Goal: Obtain resource: Obtain resource

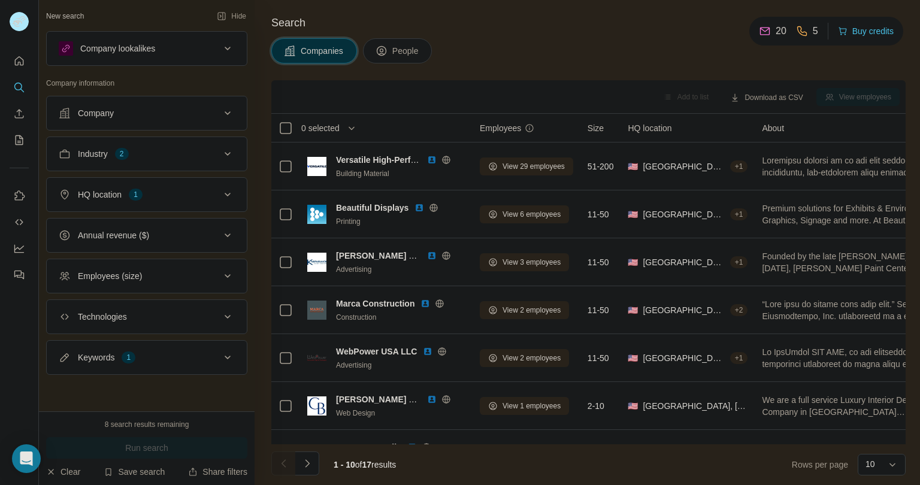
click at [171, 345] on button "Keywords 1" at bounding box center [147, 357] width 200 height 29
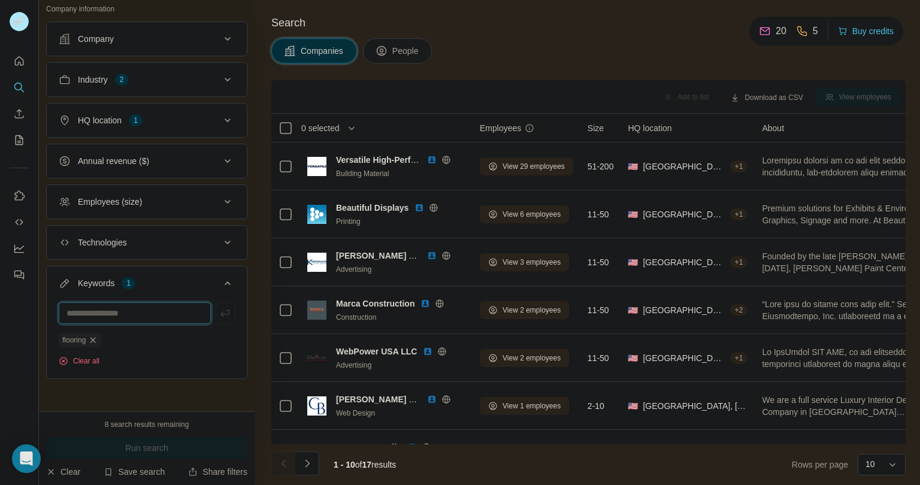
click at [143, 313] on input "text" at bounding box center [135, 314] width 152 height 22
type input "********"
click at [127, 440] on button "Run search" at bounding box center [146, 448] width 201 height 22
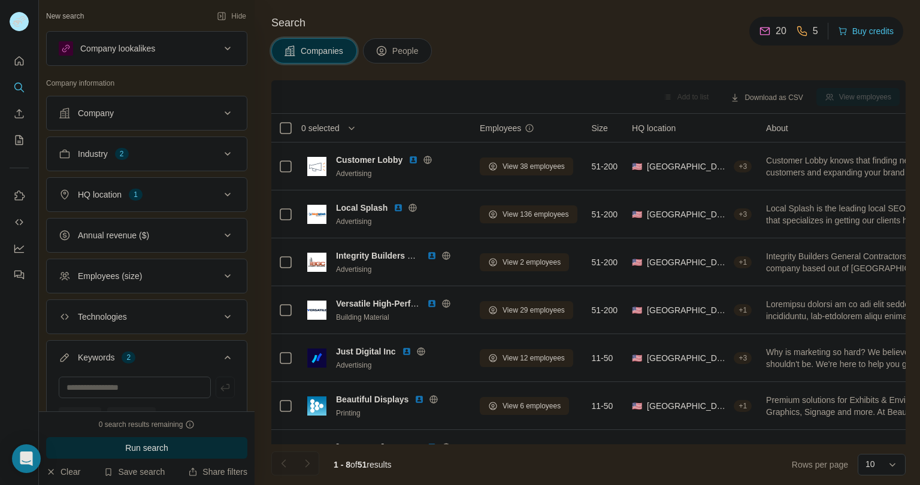
click at [164, 165] on button "Industry 2" at bounding box center [147, 154] width 200 height 29
click at [165, 214] on icon "button" at bounding box center [162, 211] width 10 height 10
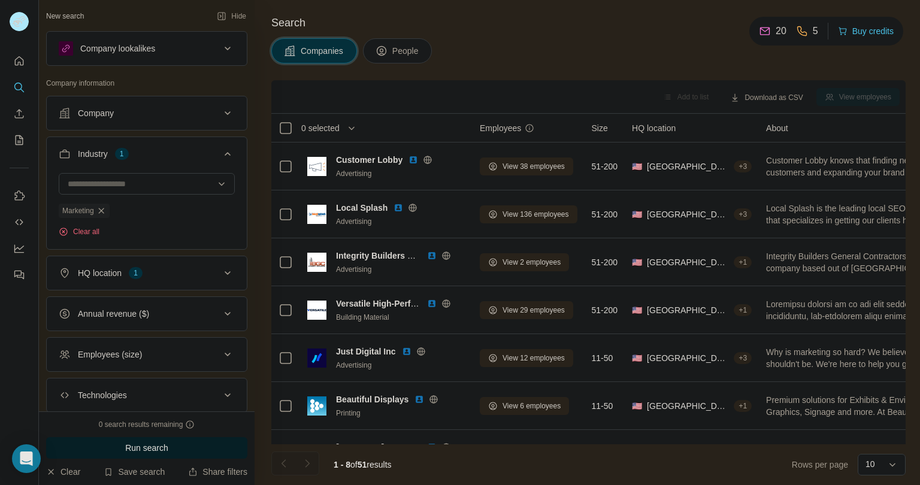
click at [184, 440] on button "Run search" at bounding box center [146, 448] width 201 height 22
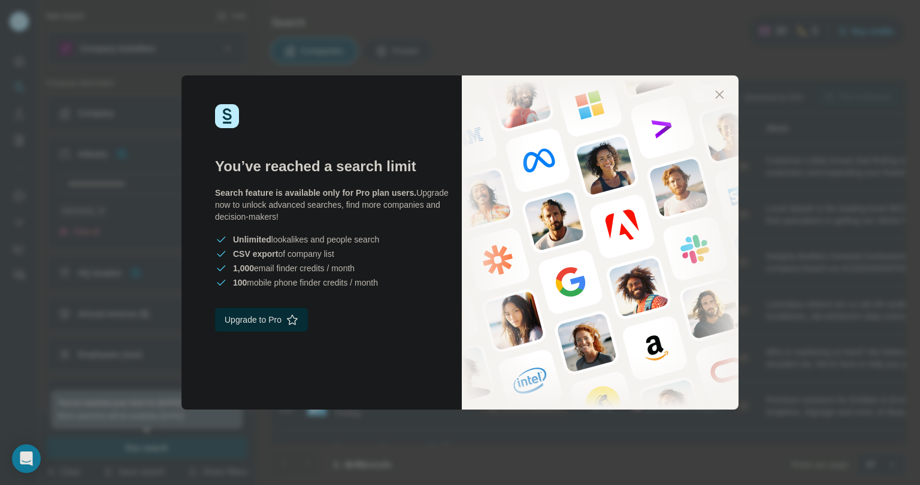
click at [168, 283] on div "You’ve reached a search limit Search feature is available only for Pro plan use…" at bounding box center [460, 242] width 920 height 485
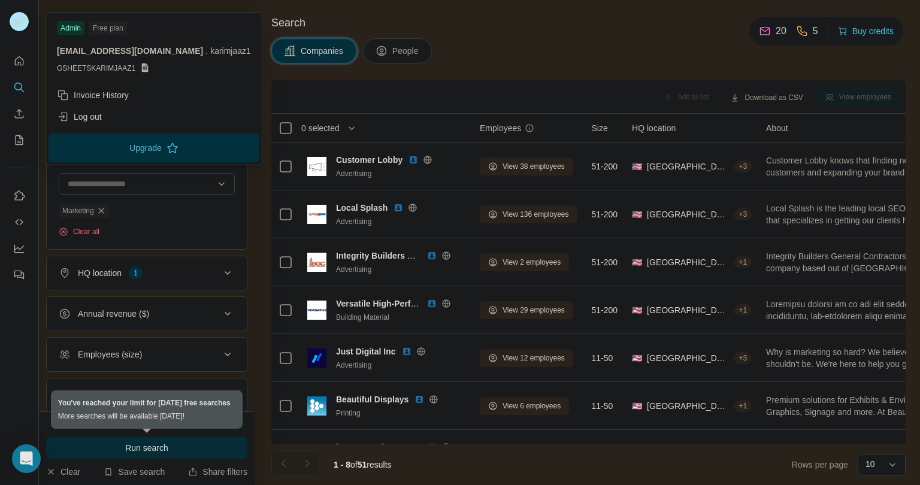
click at [21, 23] on rect at bounding box center [19, 21] width 19 height 19
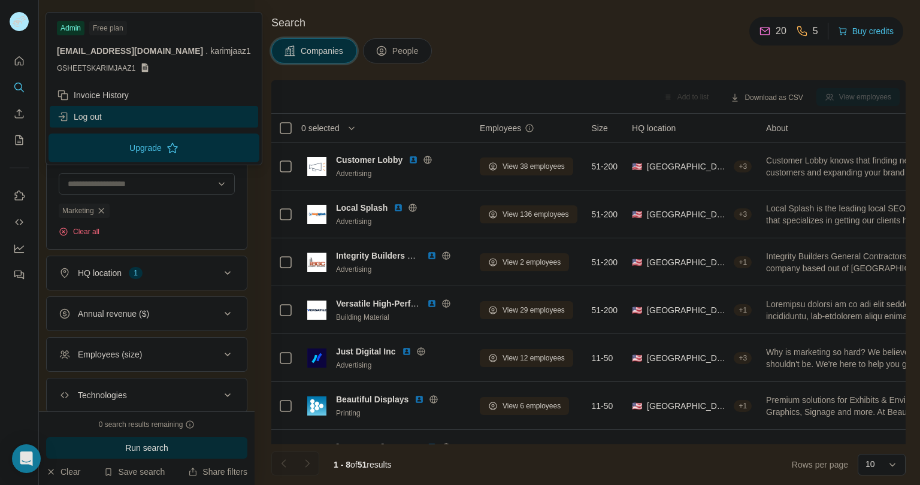
click at [127, 112] on div "Log out" at bounding box center [154, 117] width 208 height 22
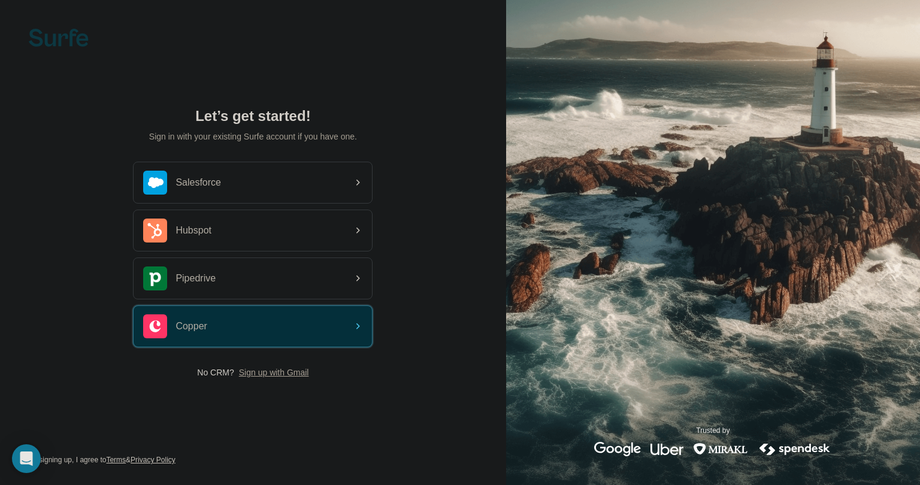
click at [269, 376] on span "Sign up with Gmail" at bounding box center [274, 373] width 70 height 12
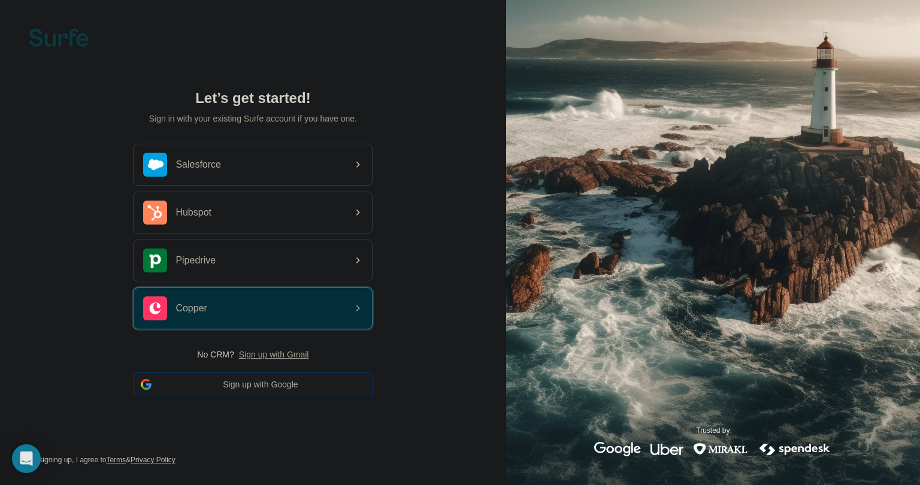
click at [272, 378] on button "Sign up with Google" at bounding box center [253, 385] width 240 height 24
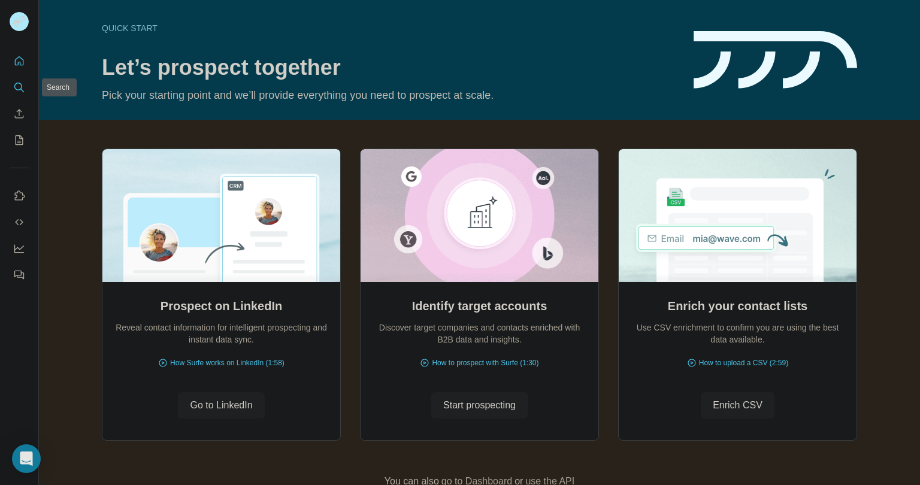
click at [8, 89] on div at bounding box center [19, 164] width 38 height 243
click at [23, 89] on icon "Search" at bounding box center [19, 87] width 12 height 12
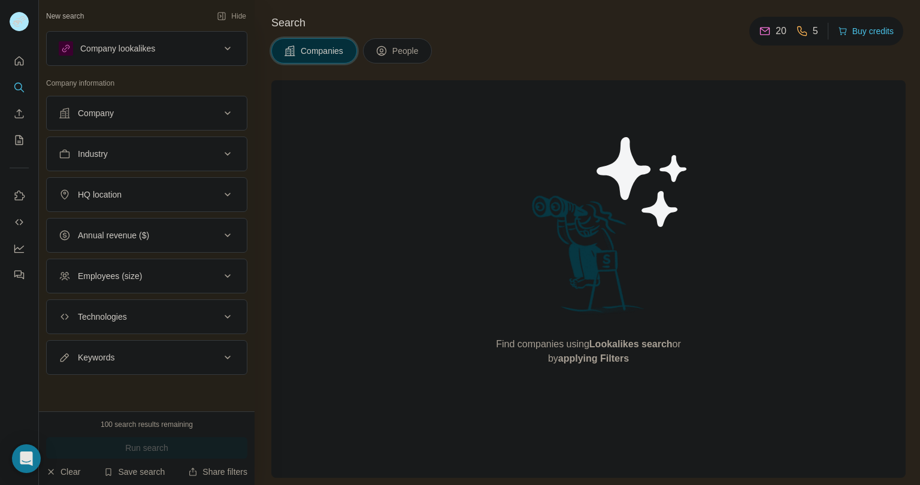
click at [129, 142] on button "Industry" at bounding box center [147, 154] width 200 height 29
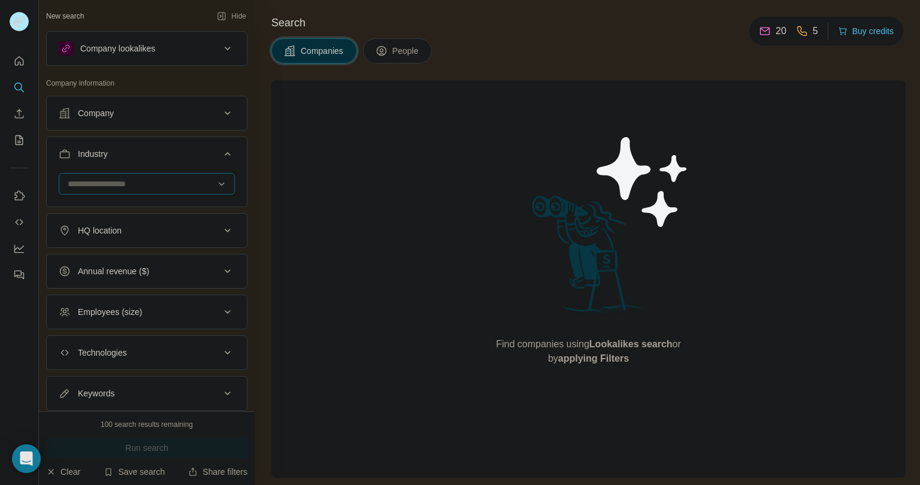
click at [117, 181] on input at bounding box center [140, 183] width 148 height 13
click at [117, 180] on input at bounding box center [140, 183] width 148 height 13
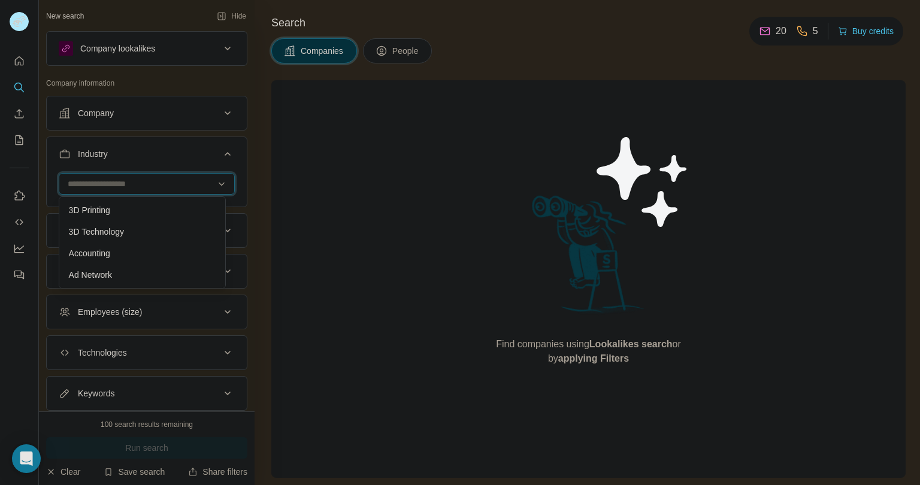
click at [173, 186] on input at bounding box center [140, 183] width 148 height 13
click at [220, 183] on div at bounding box center [147, 184] width 176 height 22
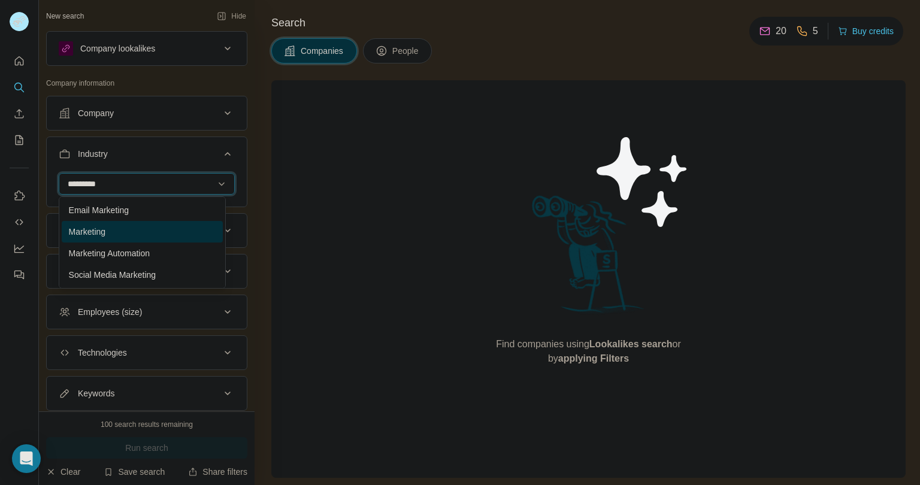
type input "*********"
click at [139, 239] on div "Marketing" at bounding box center [142, 232] width 161 height 22
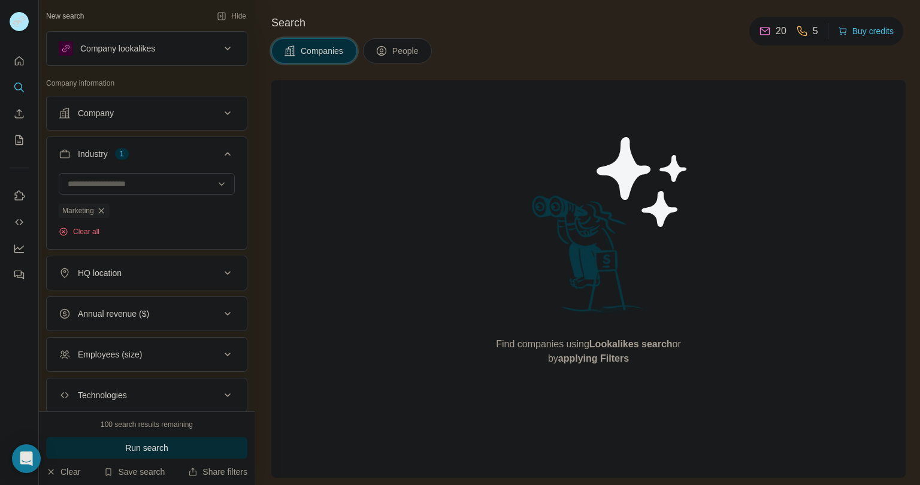
click at [162, 277] on div "HQ location" at bounding box center [140, 273] width 162 height 12
click at [137, 310] on input "text" at bounding box center [147, 303] width 176 height 22
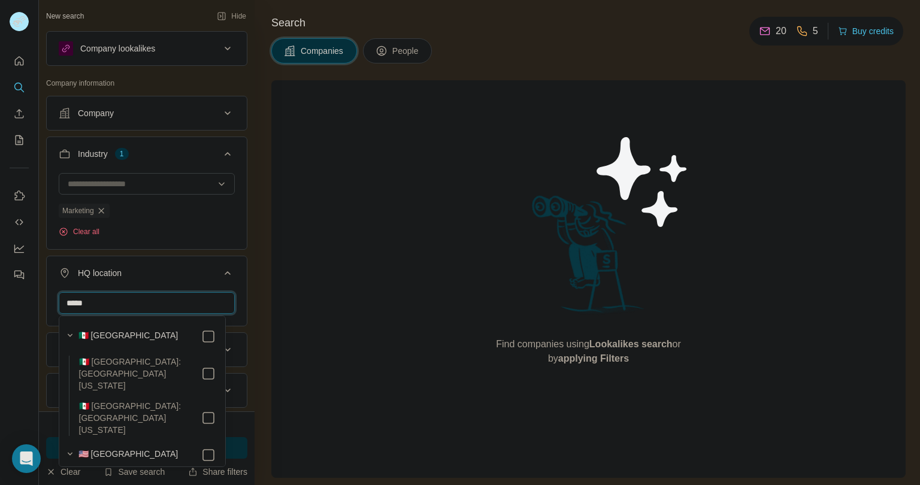
type input "*****"
click at [200, 446] on section "🇺🇸 [GEOGRAPHIC_DATA] 🇺🇸 [GEOGRAPHIC_DATA]: [US_STATE]" at bounding box center [139, 472] width 154 height 53
click at [196, 270] on div "HQ location 1" at bounding box center [140, 273] width 162 height 12
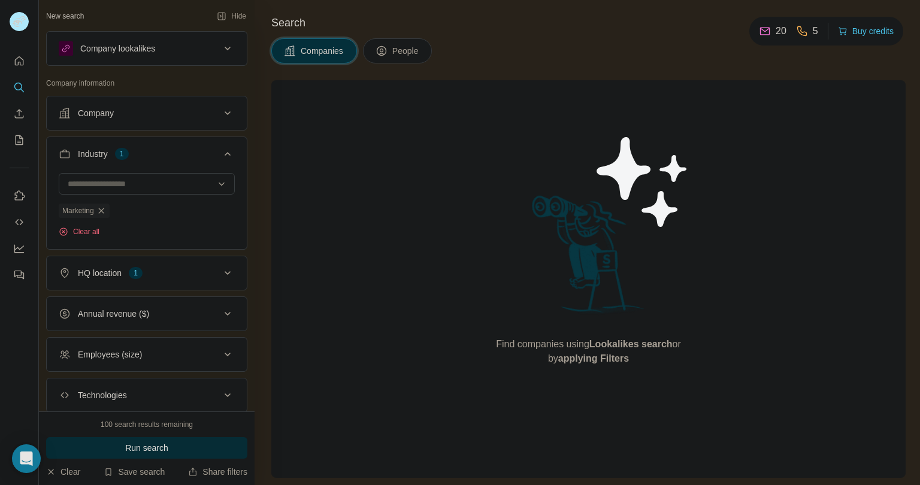
scroll to position [74, 0]
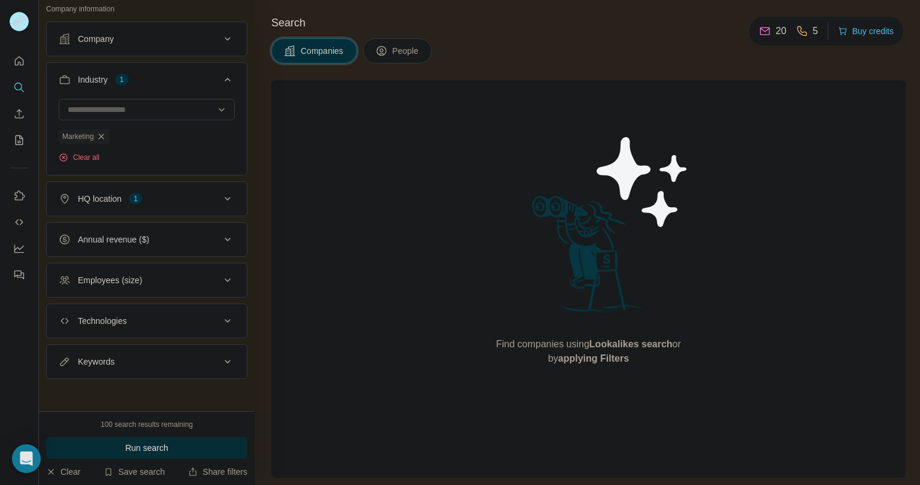
click at [147, 347] on button "Keywords" at bounding box center [147, 361] width 200 height 29
click at [148, 382] on input "text" at bounding box center [135, 392] width 152 height 22
type input "********"
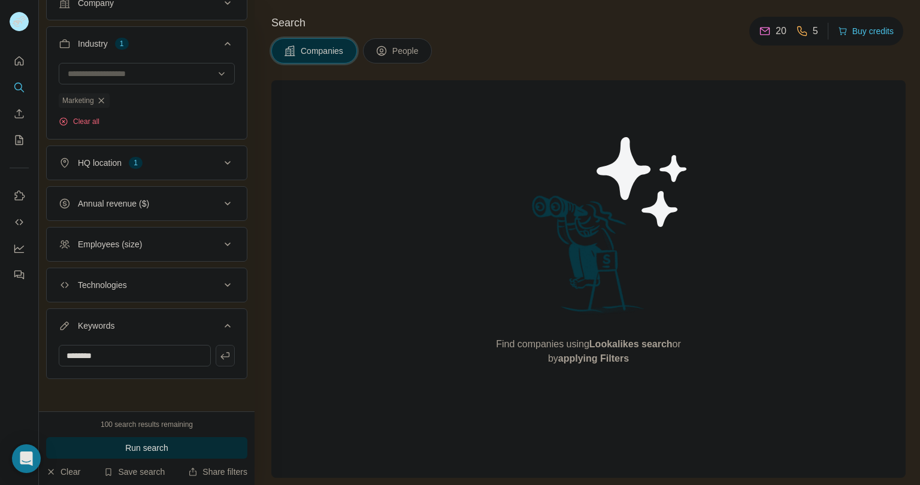
click at [219, 353] on icon "button" at bounding box center [225, 356] width 12 height 12
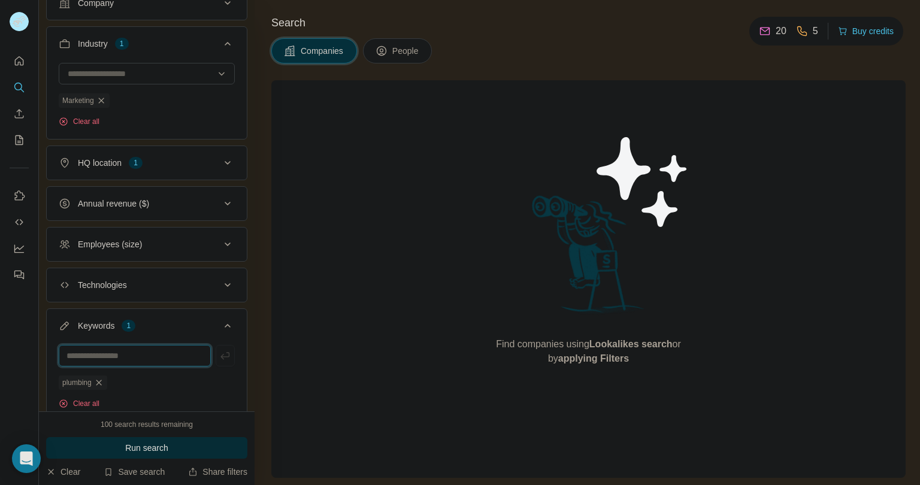
click at [117, 356] on input "text" at bounding box center [135, 356] width 152 height 22
type input "********"
click at [222, 358] on button "button" at bounding box center [225, 356] width 19 height 22
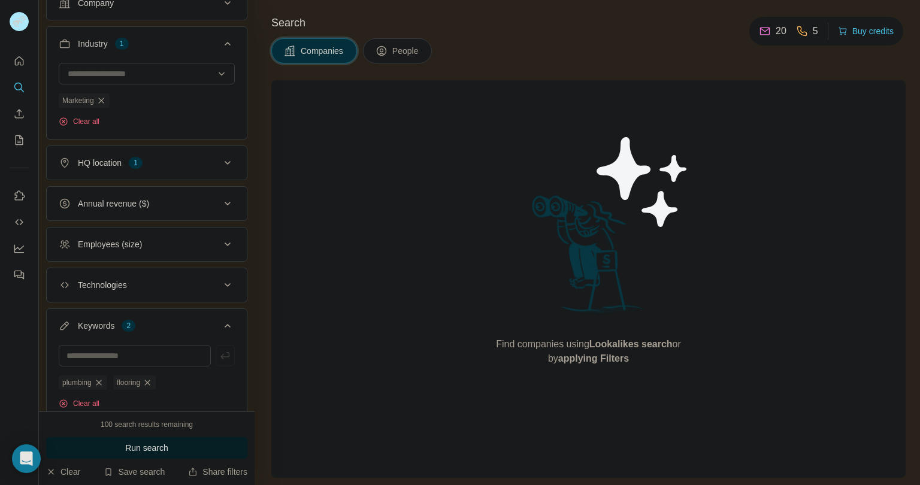
click at [199, 440] on button "Run search" at bounding box center [146, 448] width 201 height 22
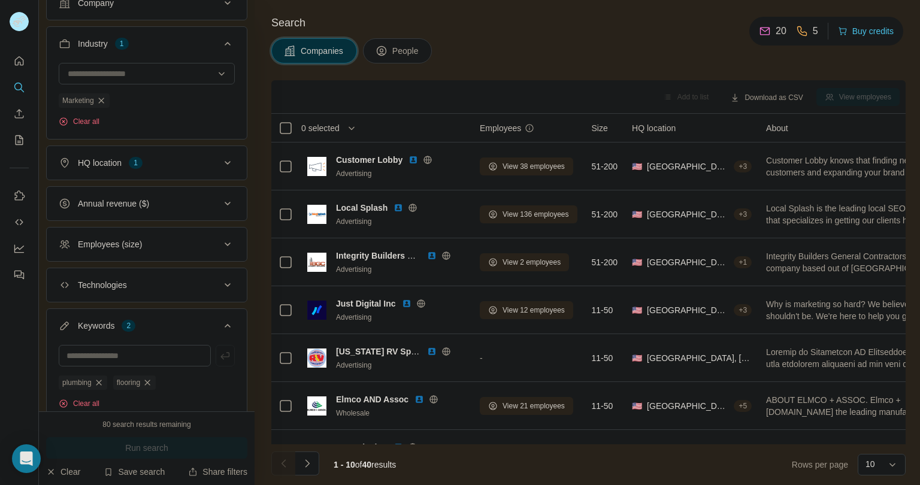
scroll to position [183, 0]
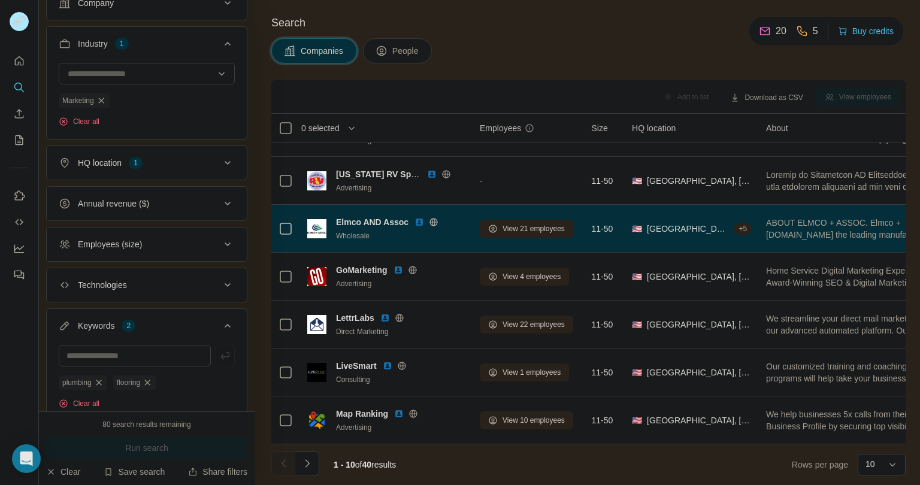
click at [434, 218] on icon at bounding box center [433, 222] width 3 height 8
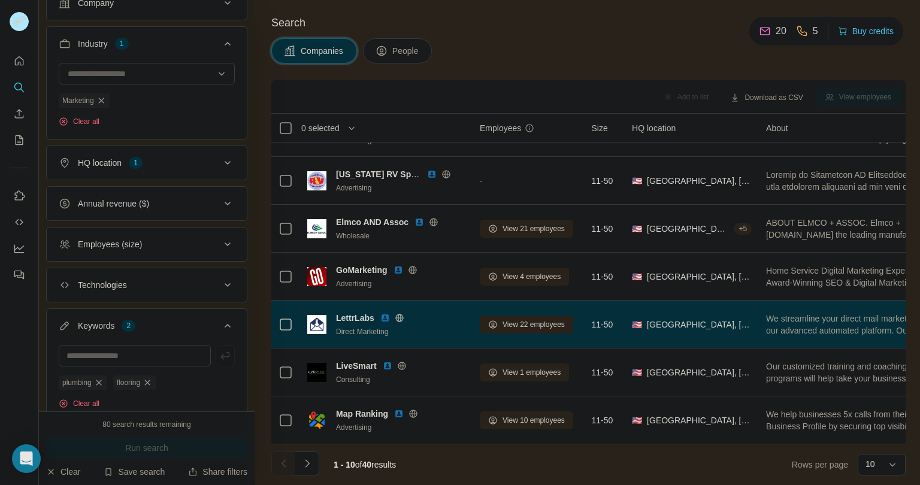
click at [403, 313] on icon at bounding box center [400, 318] width 10 height 10
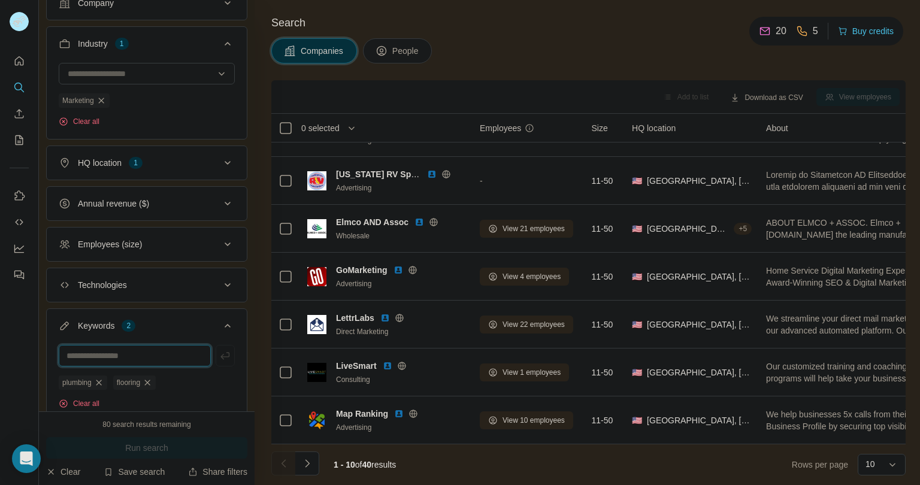
click at [159, 349] on input "text" at bounding box center [135, 356] width 152 height 22
type input "**********"
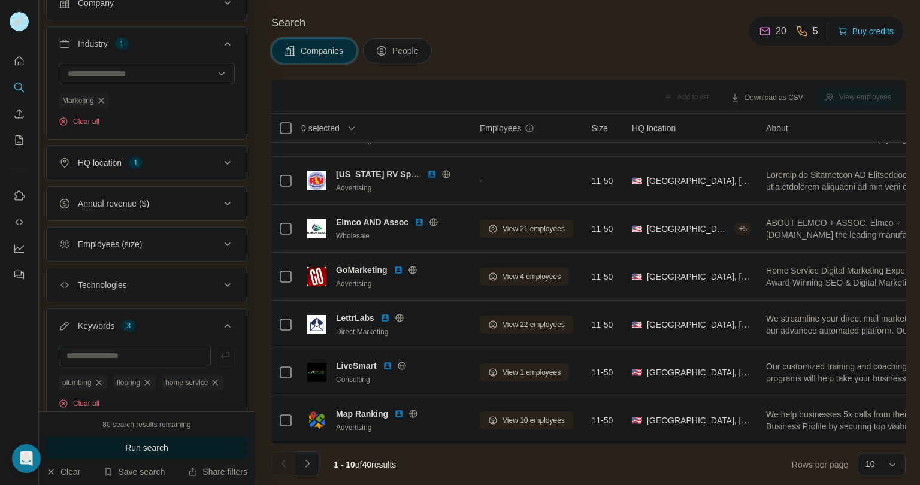
click at [196, 437] on button "Run search" at bounding box center [146, 448] width 201 height 22
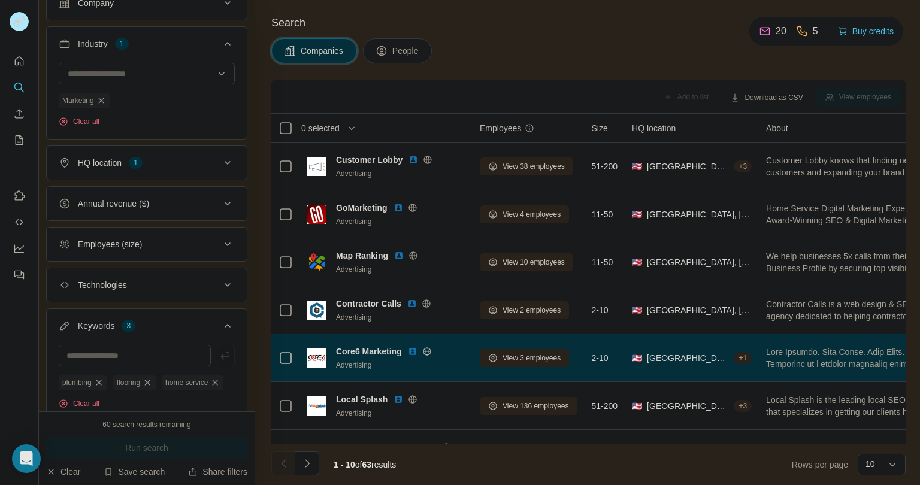
click at [426, 347] on icon at bounding box center [427, 352] width 10 height 10
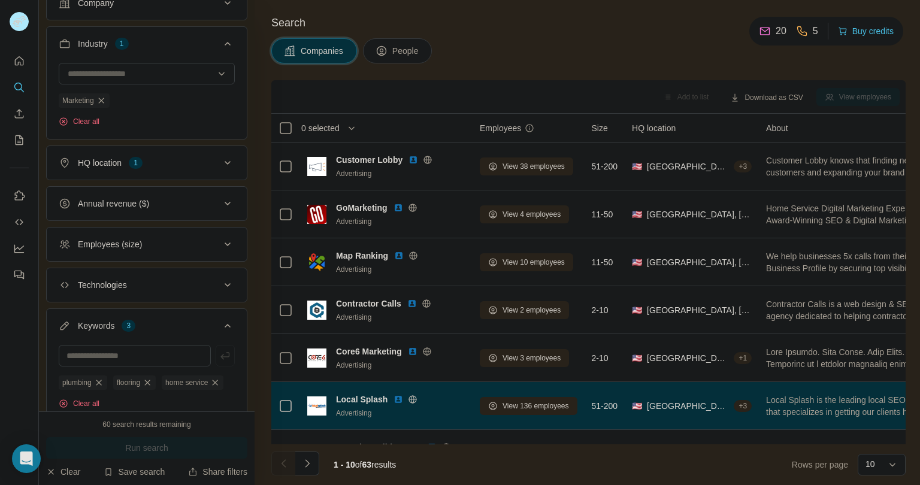
click at [412, 397] on icon at bounding box center [413, 400] width 10 height 10
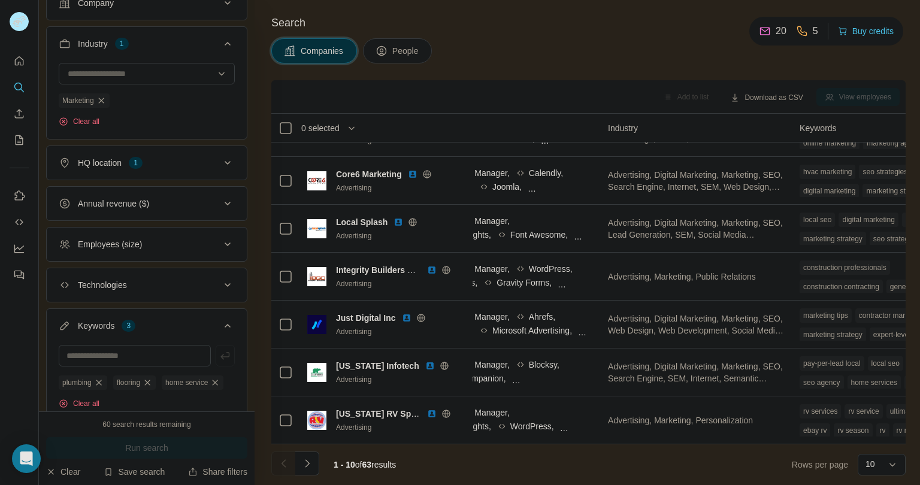
scroll to position [183, 818]
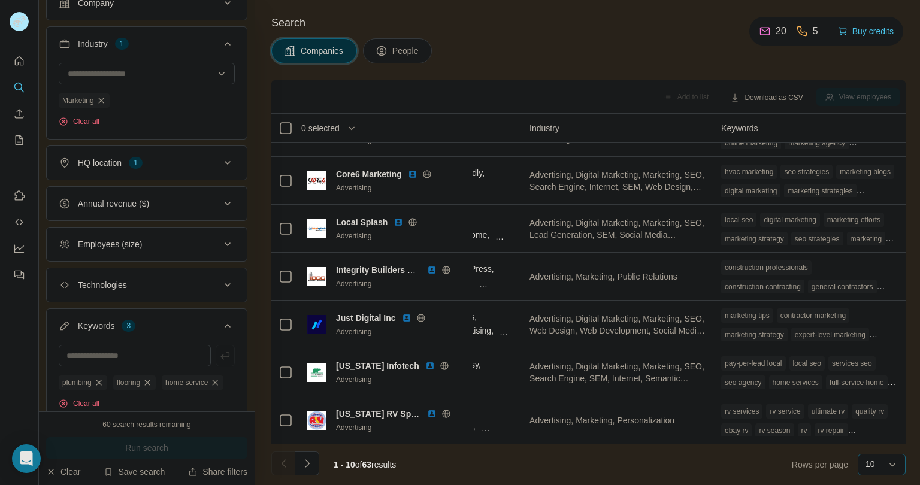
click at [881, 473] on div "10" at bounding box center [881, 465] width 30 height 20
click at [870, 378] on p "60" at bounding box center [873, 373] width 10 height 12
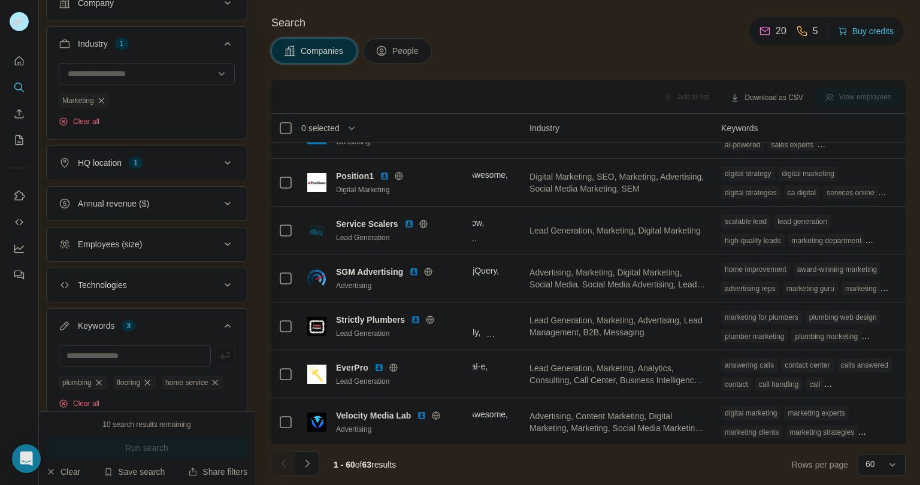
scroll to position [1597, 818]
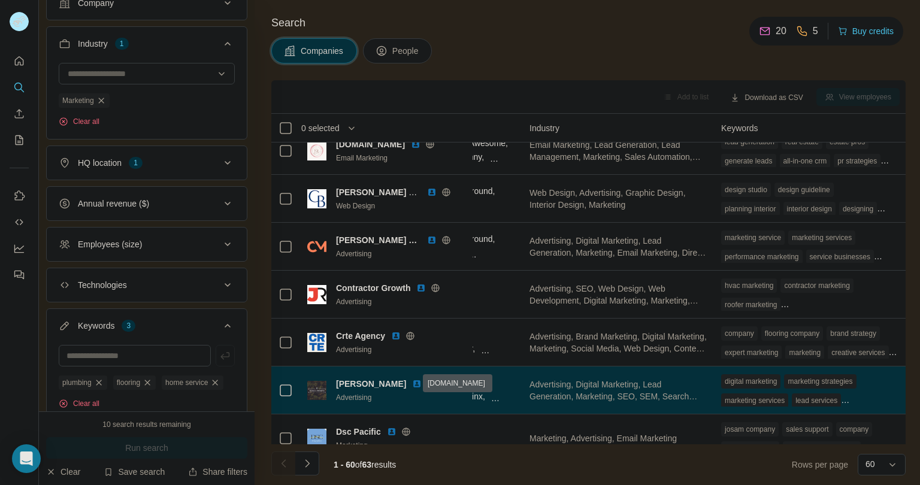
click at [427, 382] on icon at bounding box center [432, 384] width 10 height 10
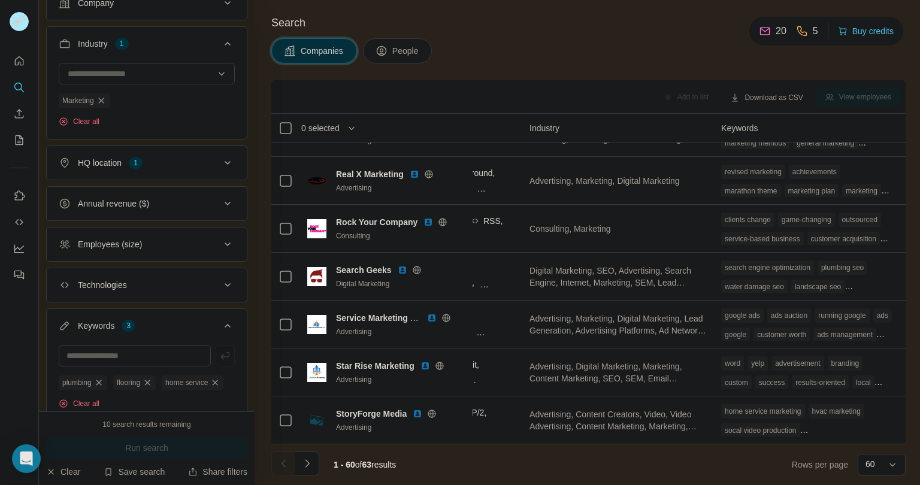
scroll to position [175, 0]
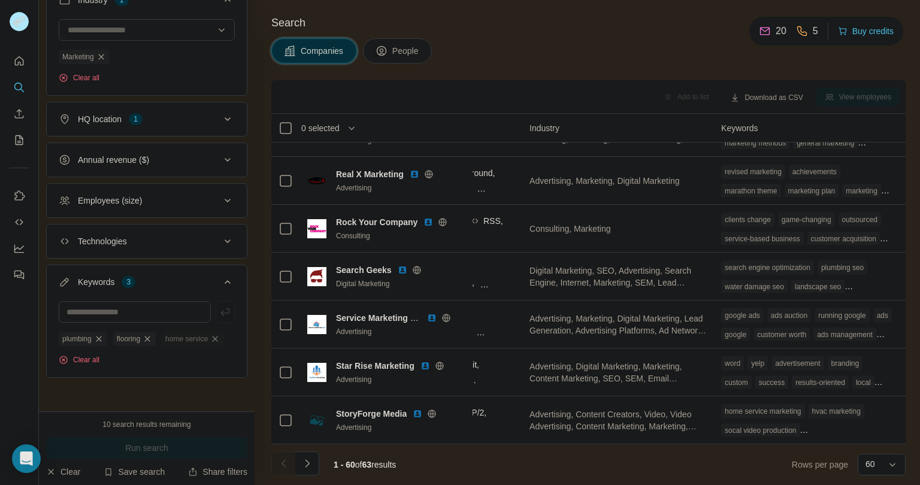
click at [213, 337] on icon "button" at bounding box center [215, 338] width 5 height 5
click at [114, 288] on button "Keywords 2" at bounding box center [147, 285] width 200 height 34
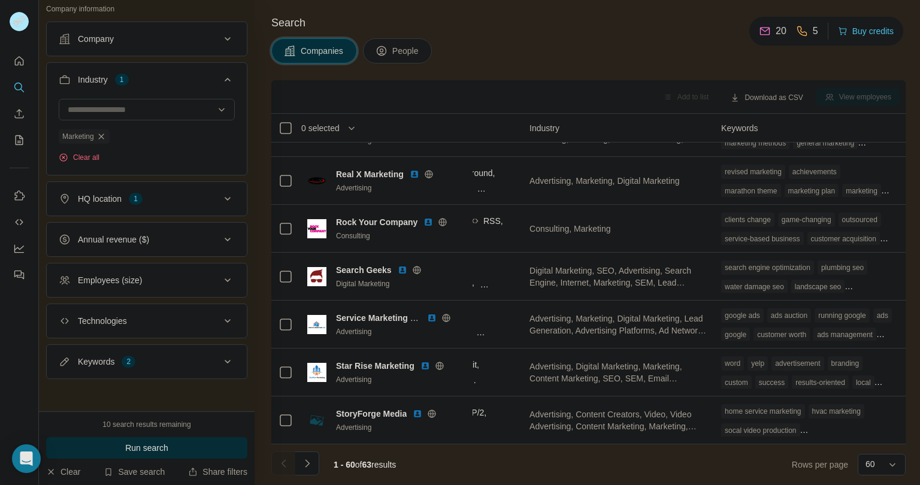
click at [133, 369] on button "Keywords 2" at bounding box center [147, 361] width 200 height 29
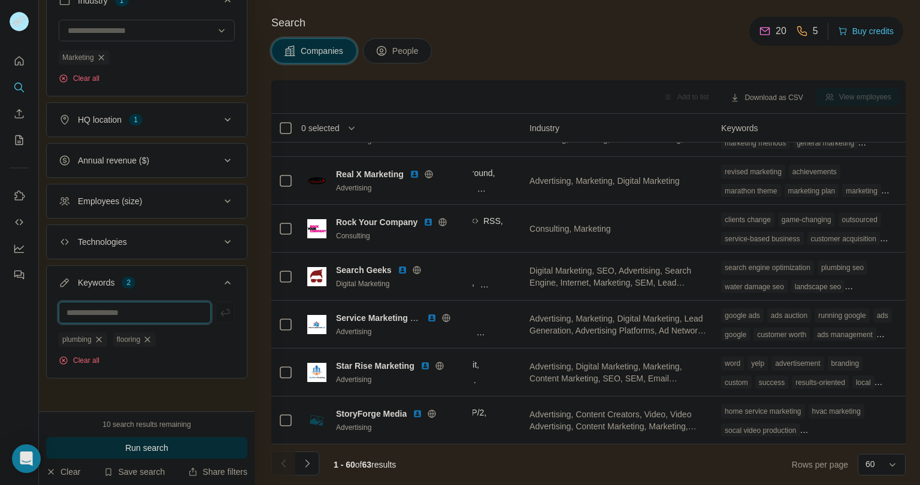
click at [113, 303] on input "text" at bounding box center [135, 313] width 152 height 22
type input "*"
type input "********"
click at [133, 451] on span "Run search" at bounding box center [146, 448] width 43 height 12
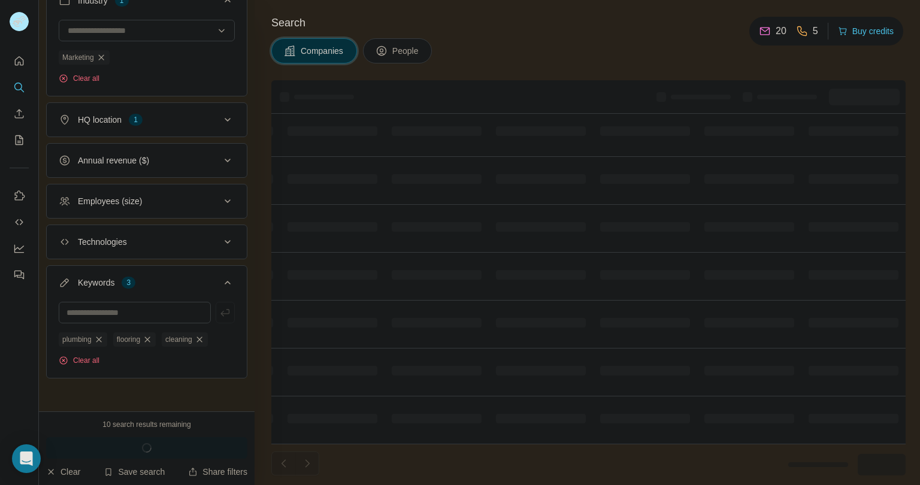
scroll to position [183, 511]
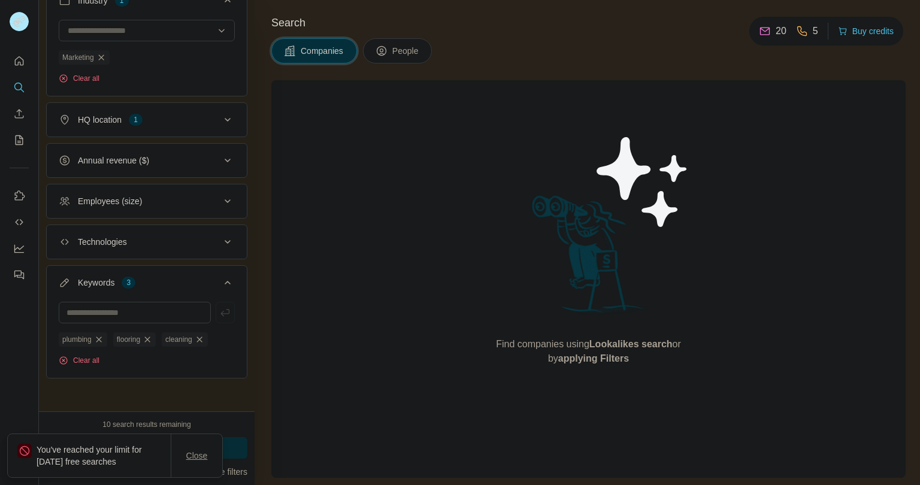
click at [204, 456] on span "Close" at bounding box center [197, 456] width 22 height 12
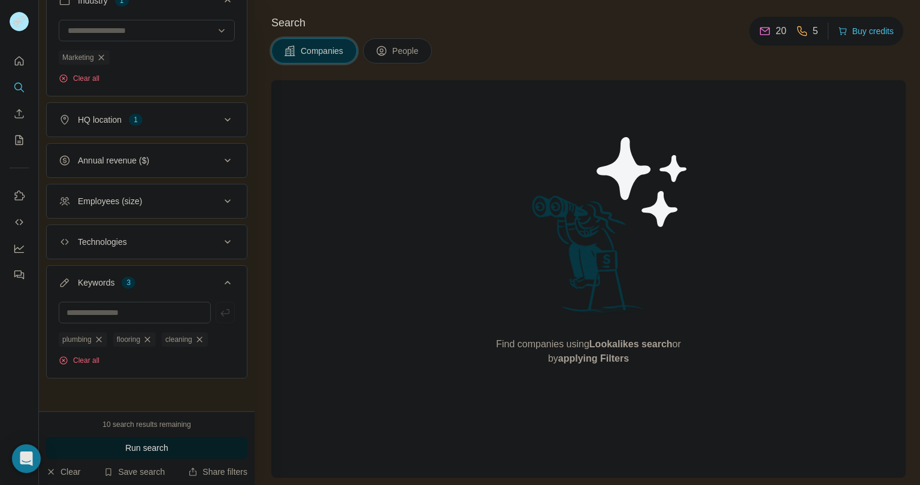
click at [183, 443] on button "Run search" at bounding box center [146, 448] width 201 height 22
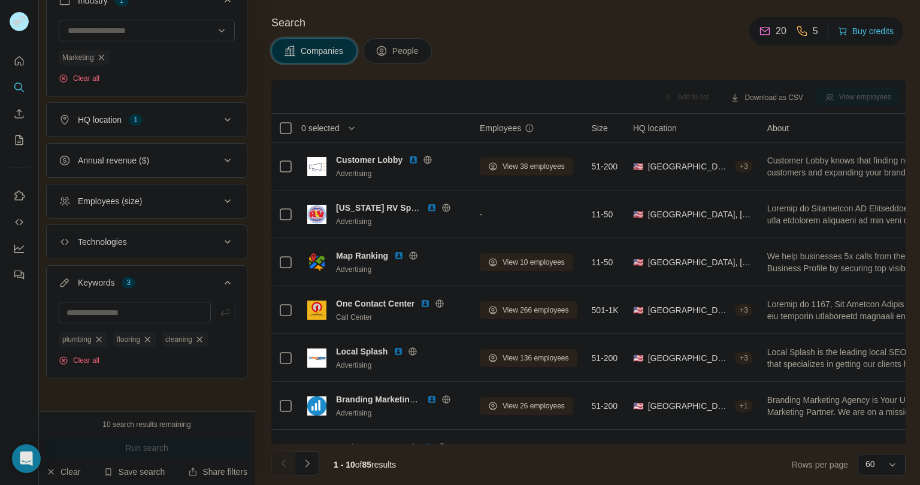
click at [7, 478] on div at bounding box center [7, 478] width 0 height 0
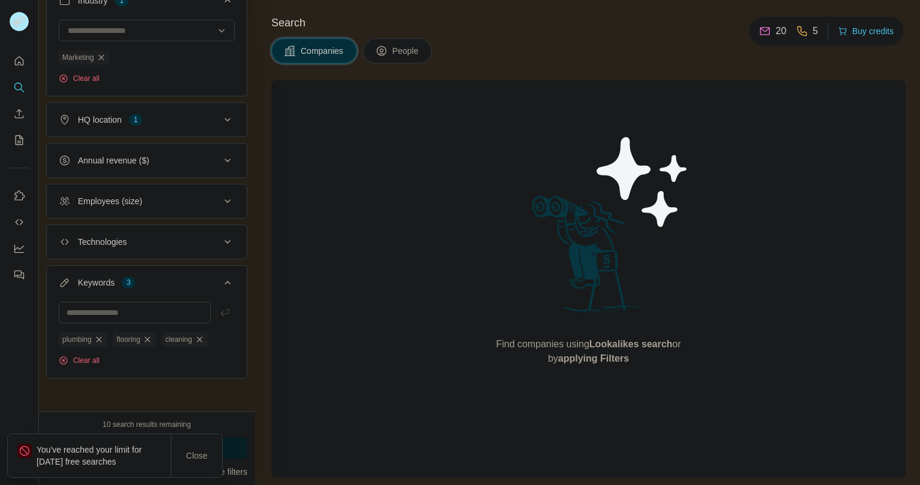
click at [183, 444] on div "Close" at bounding box center [196, 456] width 51 height 24
click at [199, 459] on span "Close" at bounding box center [197, 456] width 22 height 12
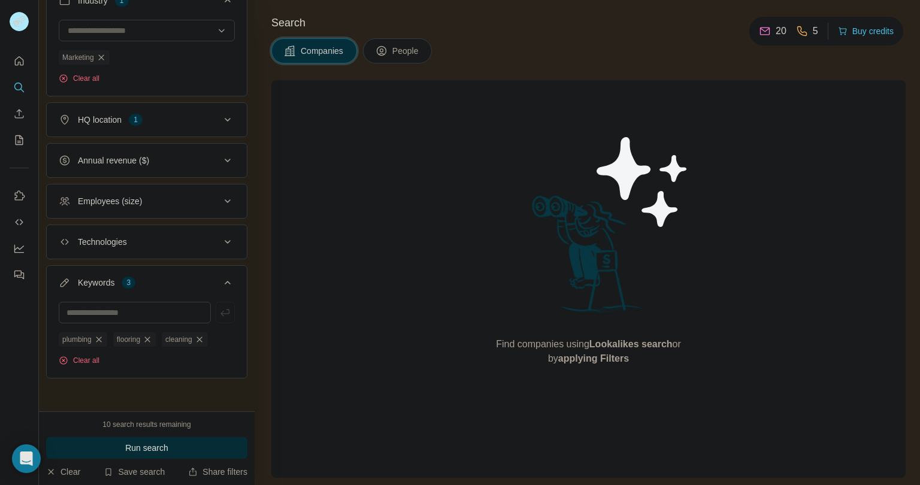
click at [204, 446] on button "Run search" at bounding box center [146, 448] width 201 height 22
click at [204, 446] on button "Close" at bounding box center [197, 456] width 38 height 22
click at [204, 444] on button "Run search" at bounding box center [146, 448] width 201 height 22
click at [201, 450] on span "Close" at bounding box center [197, 456] width 22 height 12
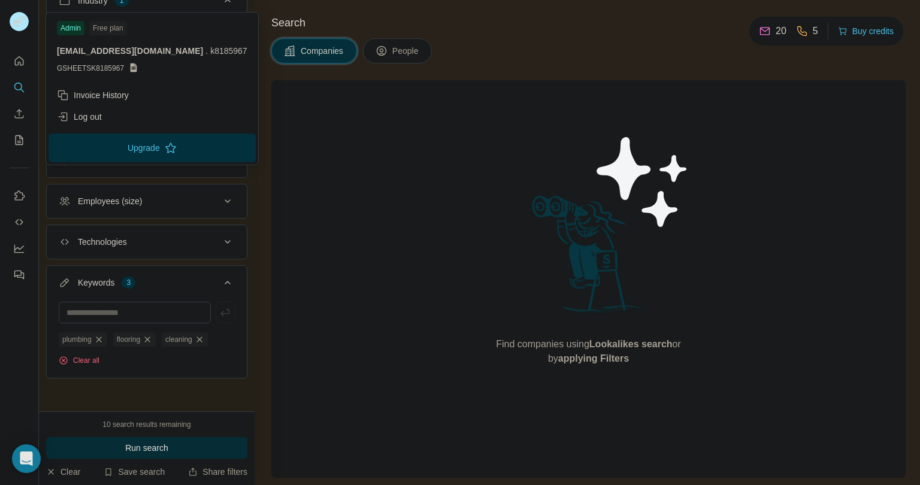
click at [10, 31] on div at bounding box center [19, 21] width 19 height 19
click at [119, 119] on div "Log out" at bounding box center [152, 117] width 205 height 22
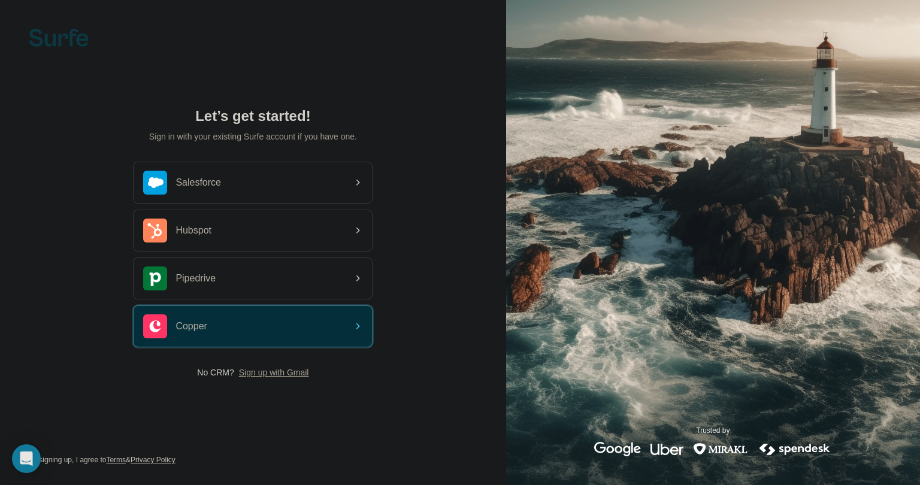
click at [291, 374] on span "Sign up with Gmail" at bounding box center [274, 373] width 70 height 12
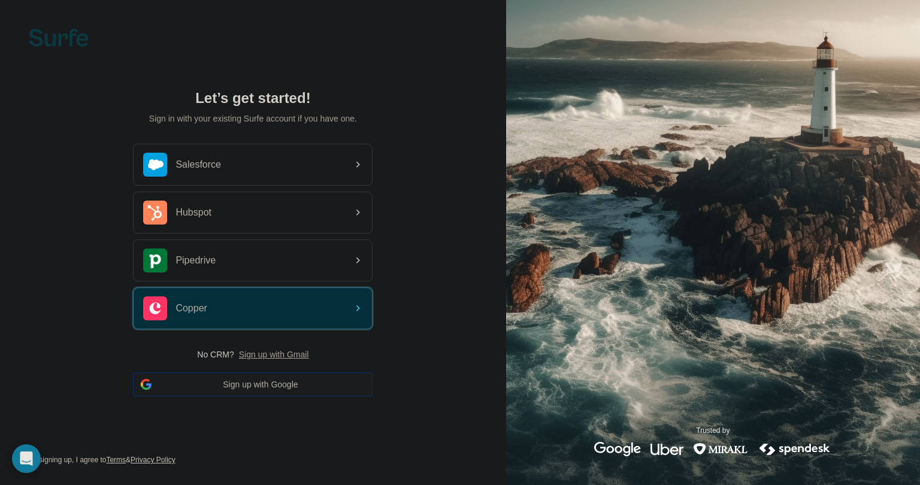
click at [290, 383] on button "Sign up with Google" at bounding box center [253, 385] width 240 height 24
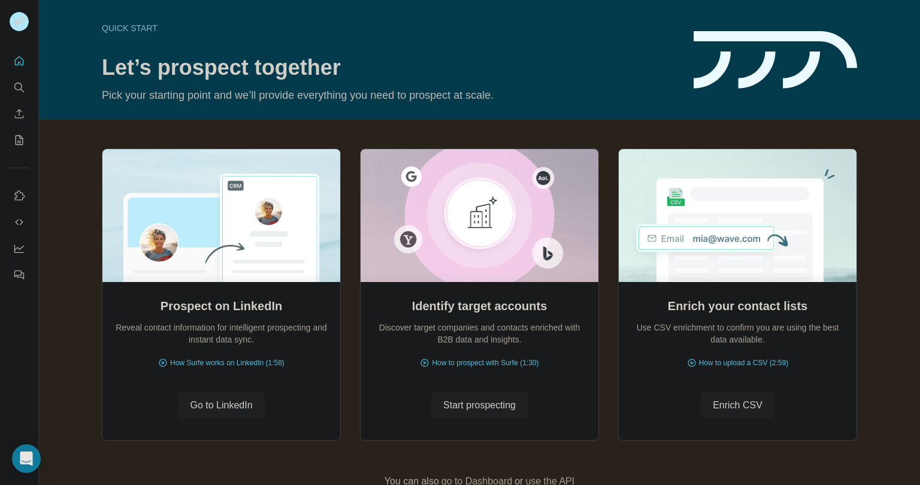
click at [18, 81] on icon "Search" at bounding box center [19, 87] width 12 height 12
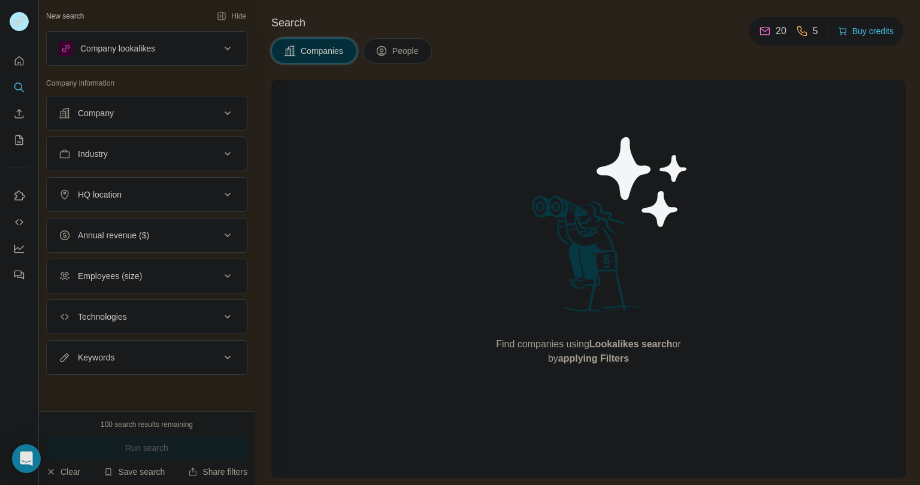
click at [123, 156] on div "Industry" at bounding box center [140, 154] width 162 height 12
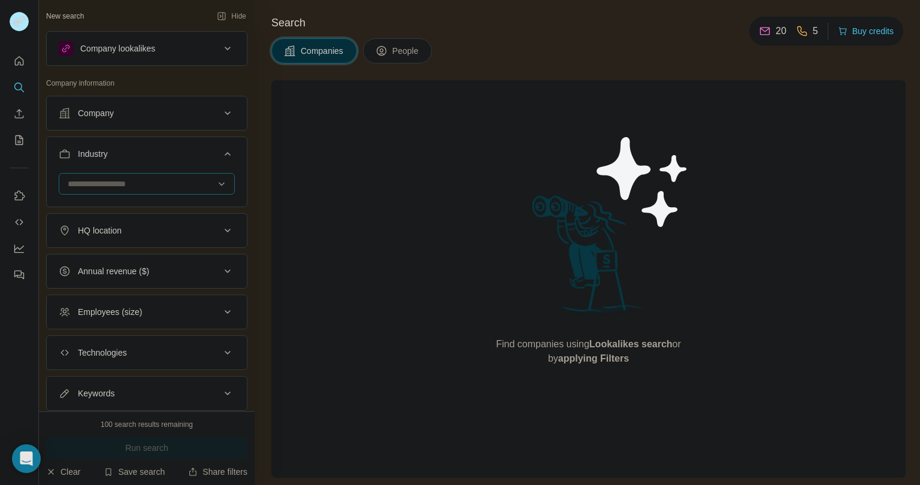
click at [134, 186] on input at bounding box center [140, 183] width 148 height 13
click at [216, 181] on icon at bounding box center [222, 184] width 12 height 12
click at [216, 180] on icon at bounding box center [222, 184] width 12 height 12
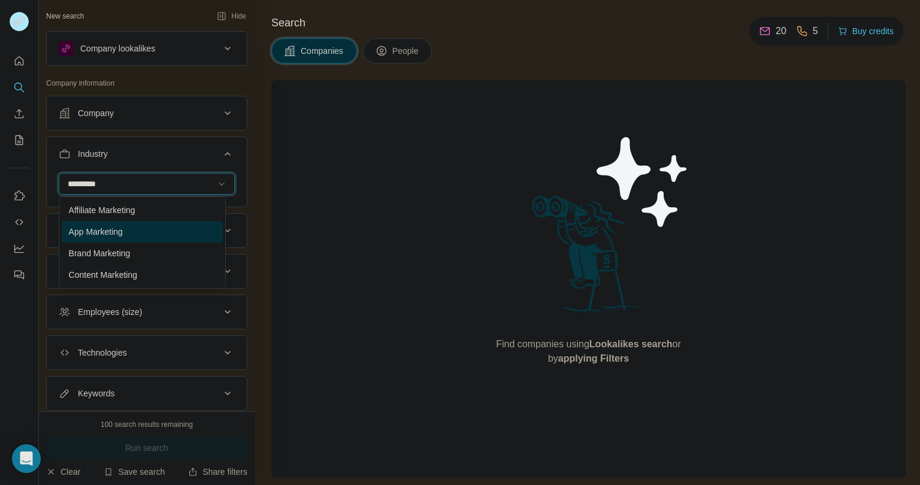
scroll to position [129, 0]
type input "*********"
click at [159, 235] on div "Marketing" at bounding box center [142, 232] width 147 height 12
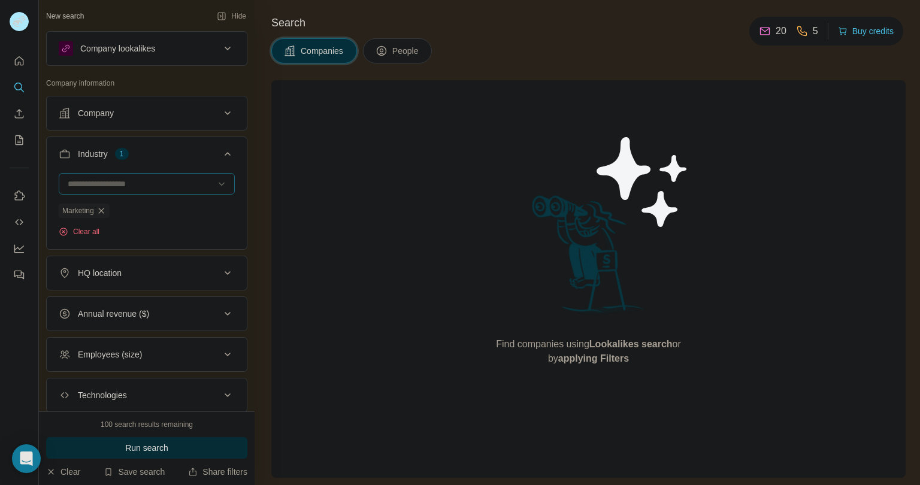
click at [149, 274] on div "HQ location" at bounding box center [140, 273] width 162 height 12
click at [140, 305] on input "text" at bounding box center [147, 303] width 176 height 22
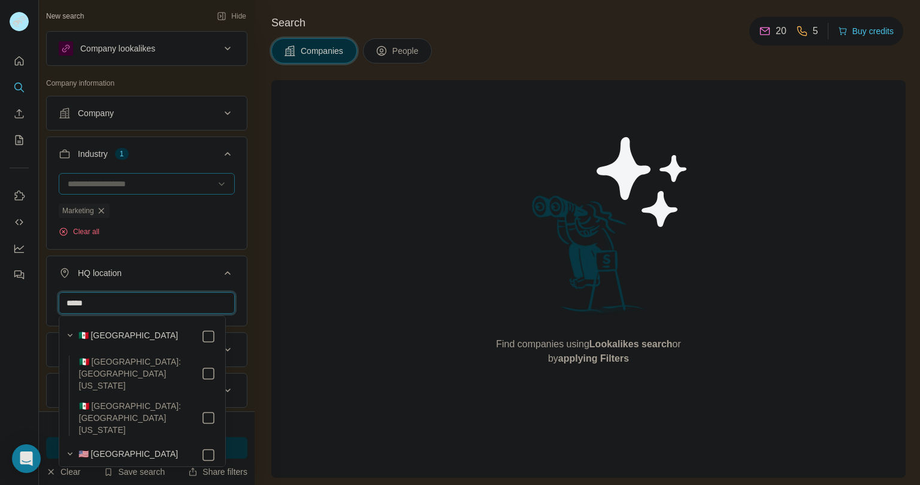
type input "*****"
click at [174, 261] on button "HQ location 1" at bounding box center [147, 276] width 200 height 34
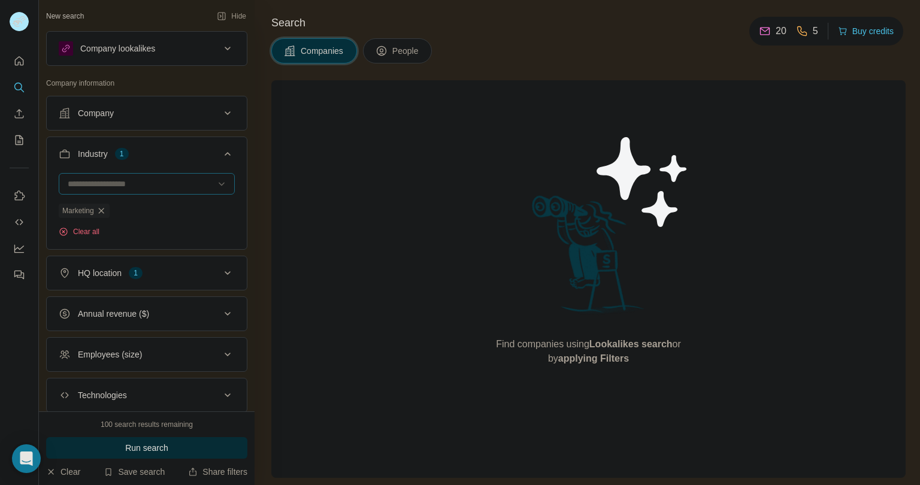
scroll to position [74, 0]
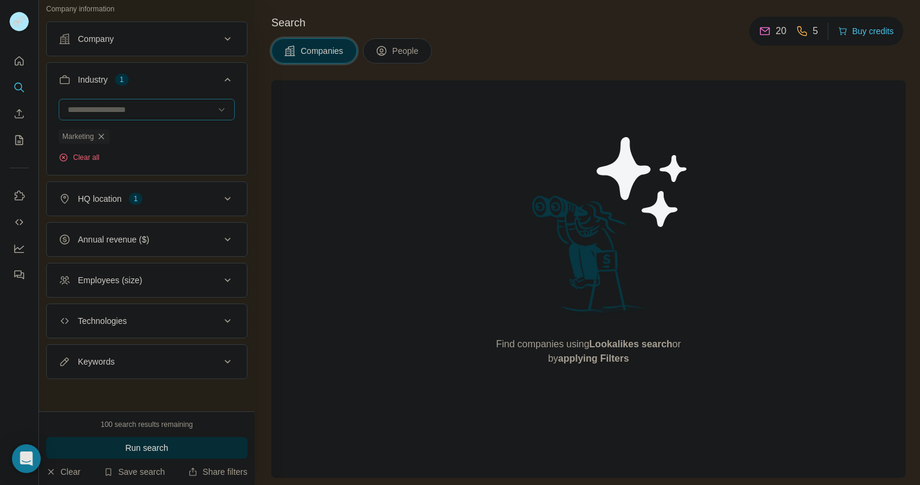
click at [149, 347] on button "Keywords" at bounding box center [147, 361] width 200 height 29
click at [156, 276] on div "Employees (size)" at bounding box center [140, 280] width 162 height 12
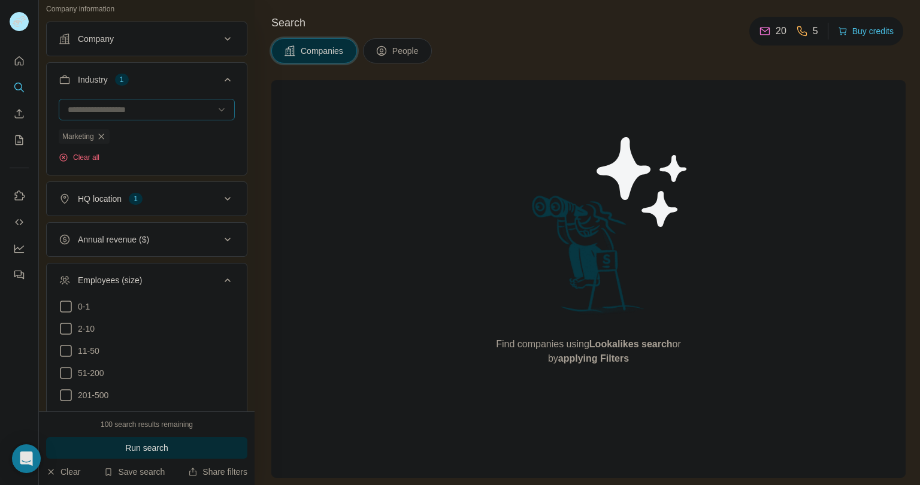
click at [156, 276] on div "Employees (size)" at bounding box center [140, 280] width 162 height 12
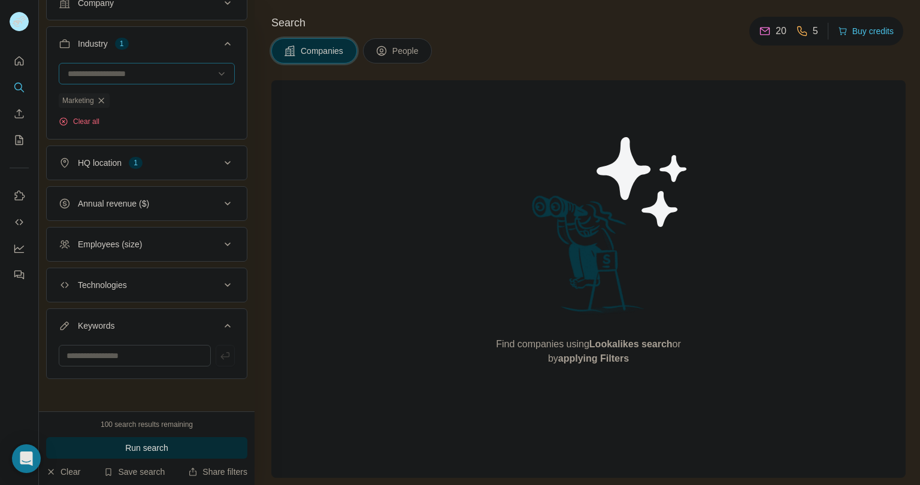
click at [207, 320] on div "Keywords" at bounding box center [140, 326] width 162 height 12
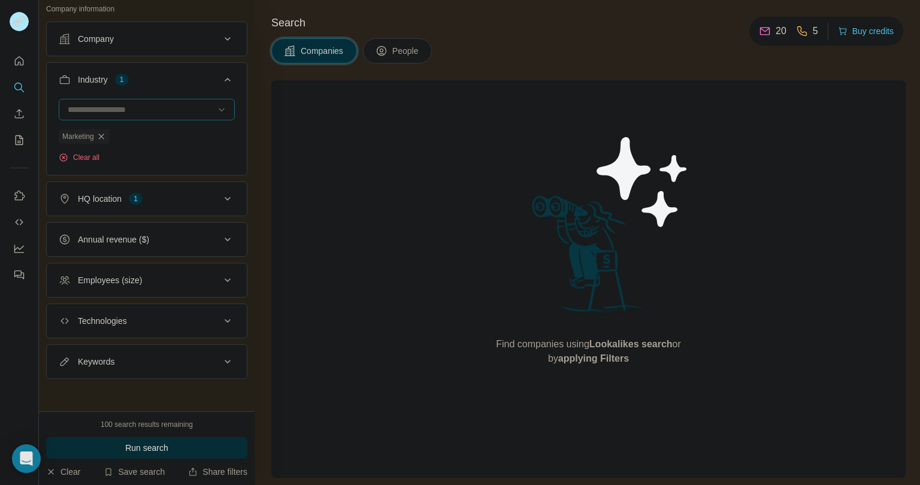
click at [206, 277] on div "Employees (size)" at bounding box center [140, 280] width 162 height 12
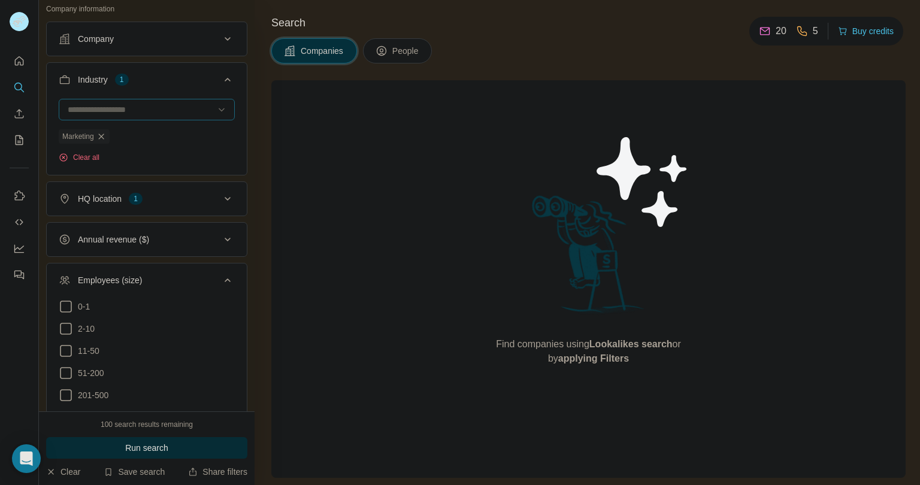
click at [206, 277] on div "Employees (size)" at bounding box center [140, 280] width 162 height 12
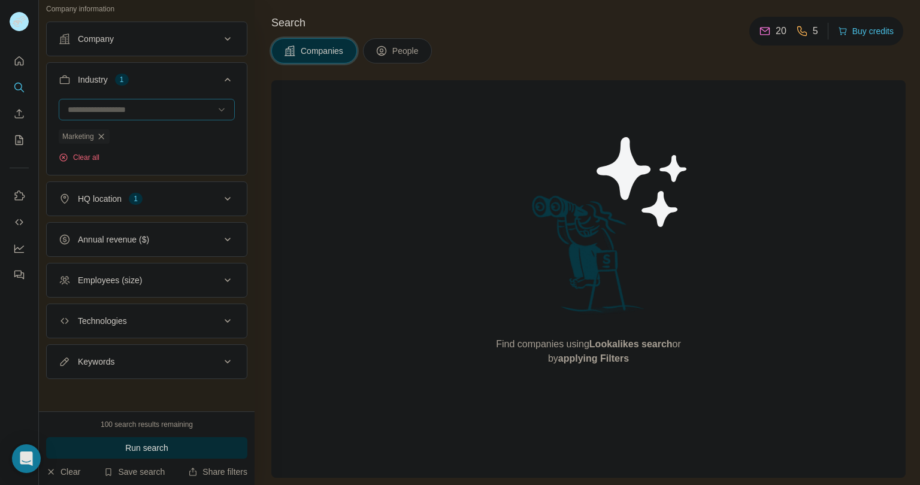
click at [206, 277] on div "Employees (size)" at bounding box center [140, 280] width 162 height 12
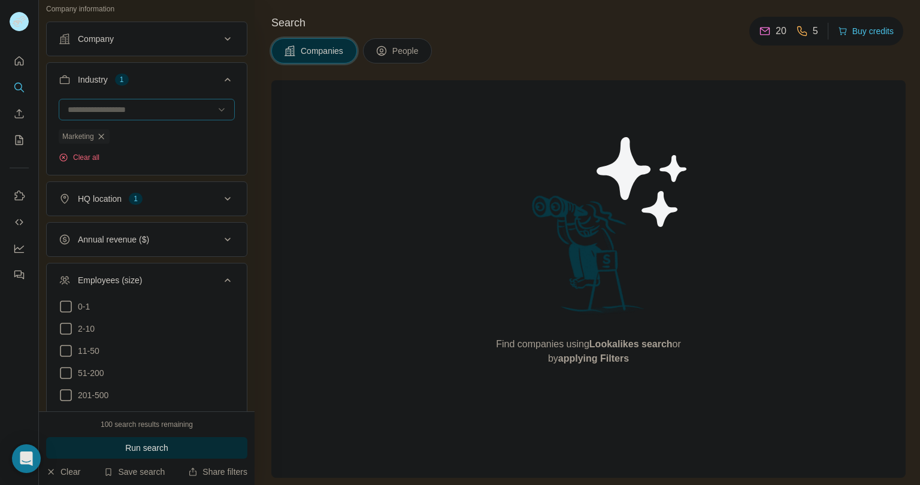
click at [206, 277] on div "Employees (size)" at bounding box center [140, 280] width 162 height 12
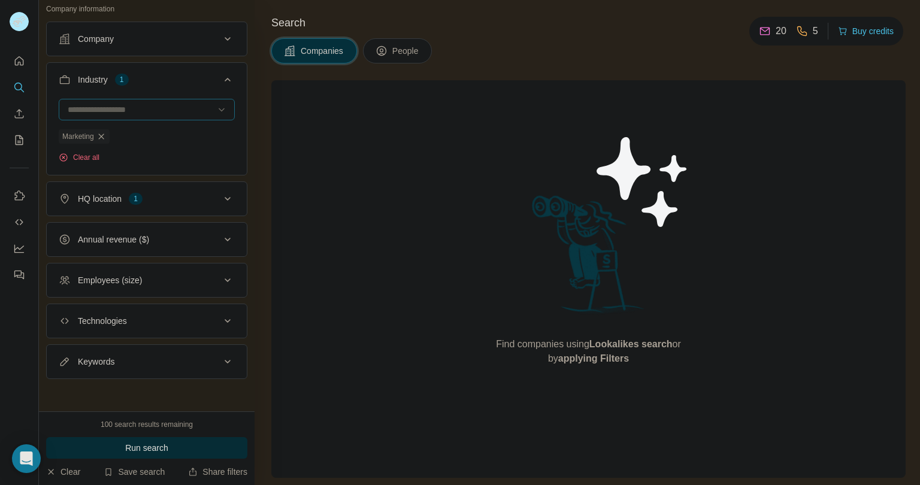
click at [156, 364] on div "Keywords" at bounding box center [140, 362] width 162 height 12
click at [158, 339] on ul "Company Industry 1 Marketing Clear all HQ location 1 Annual revenue ($) Employe…" at bounding box center [146, 201] width 201 height 358
click at [143, 369] on button "Keywords" at bounding box center [147, 361] width 200 height 29
click at [130, 390] on input "text" at bounding box center [135, 392] width 152 height 22
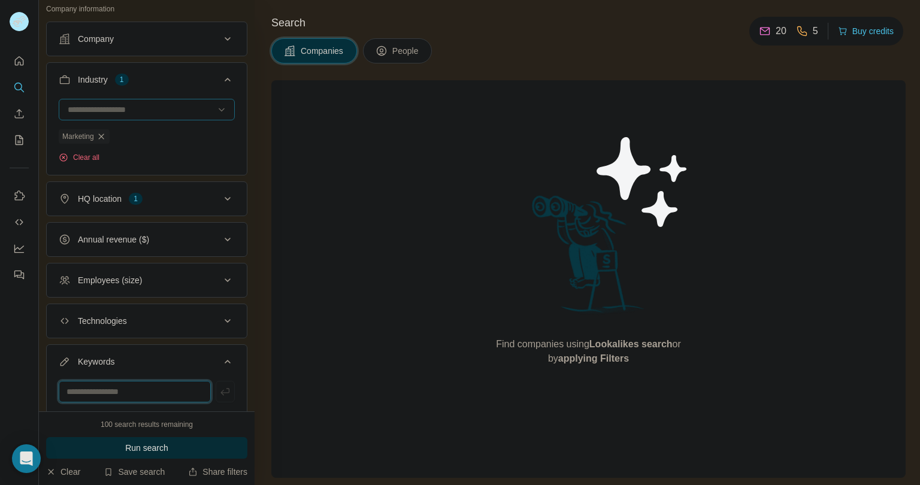
paste input "**********"
type input "**********"
click at [219, 394] on icon "button" at bounding box center [225, 392] width 12 height 12
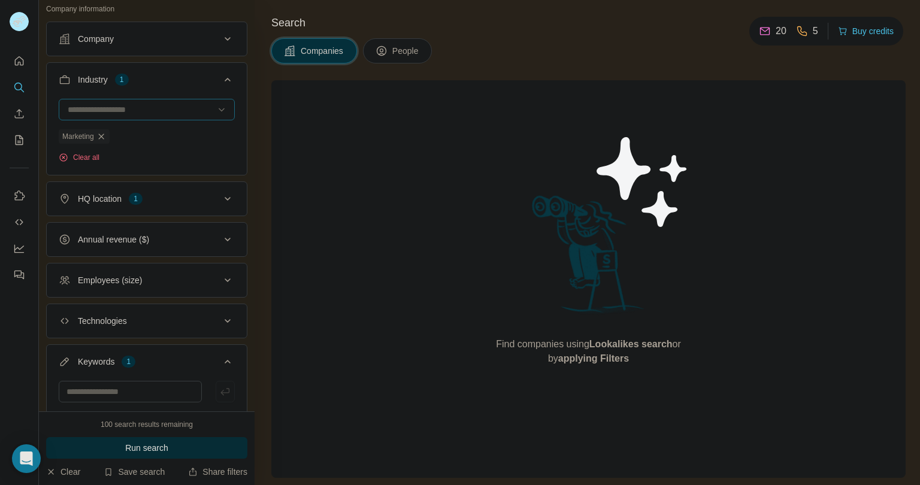
scroll to position [153, 0]
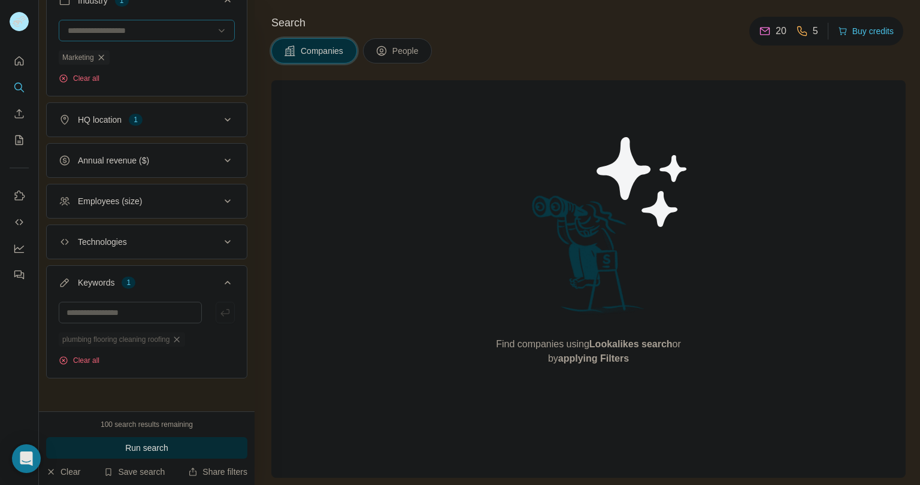
click at [182, 338] on icon "button" at bounding box center [177, 340] width 10 height 10
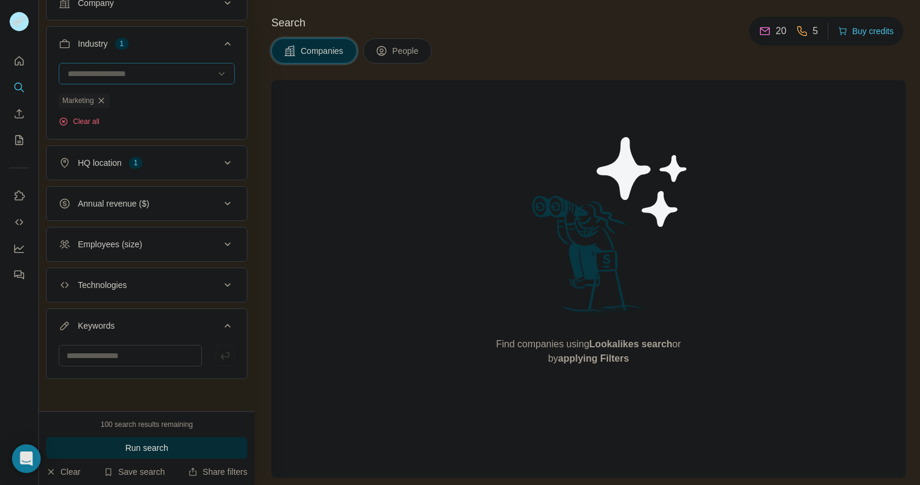
drag, startPoint x: 147, startPoint y: 308, endPoint x: 145, endPoint y: 323, distance: 14.6
click at [146, 312] on div "Keywords" at bounding box center [146, 343] width 201 height 71
click at [140, 354] on input "text" at bounding box center [130, 356] width 143 height 22
type input "********"
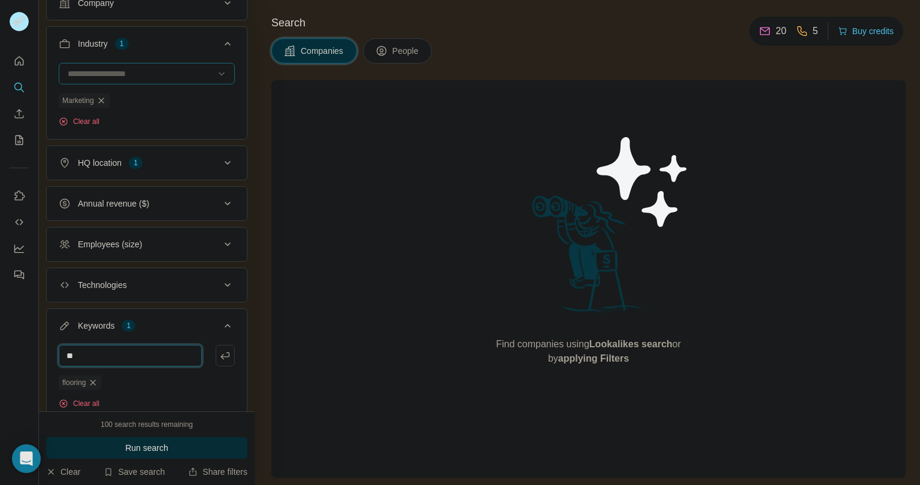
type input "********"
type input "*"
click at [142, 355] on input "text" at bounding box center [130, 356] width 143 height 22
type input "********"
click at [141, 354] on input "text" at bounding box center [130, 356] width 143 height 22
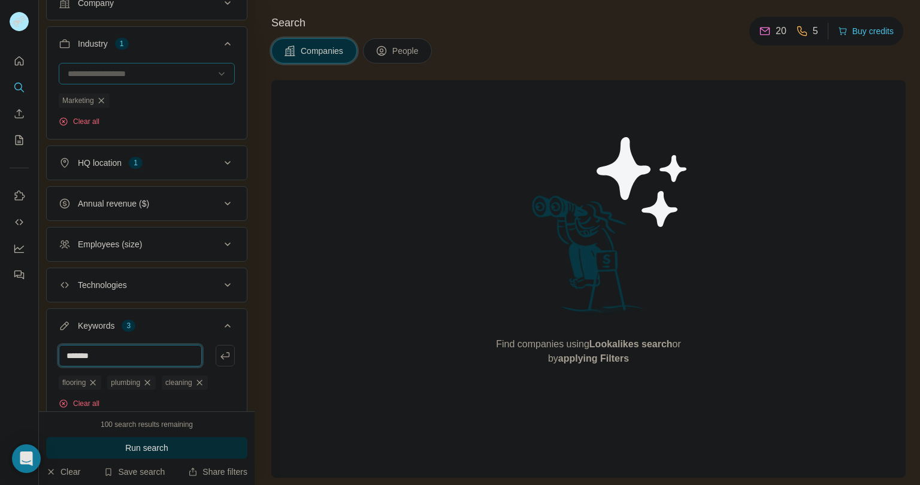
type input "*******"
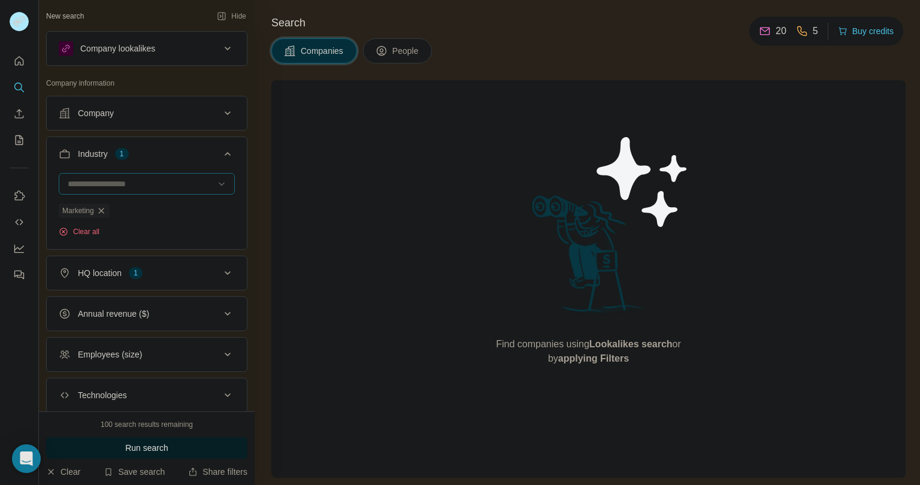
click at [168, 450] on span "Run search" at bounding box center [146, 448] width 43 height 12
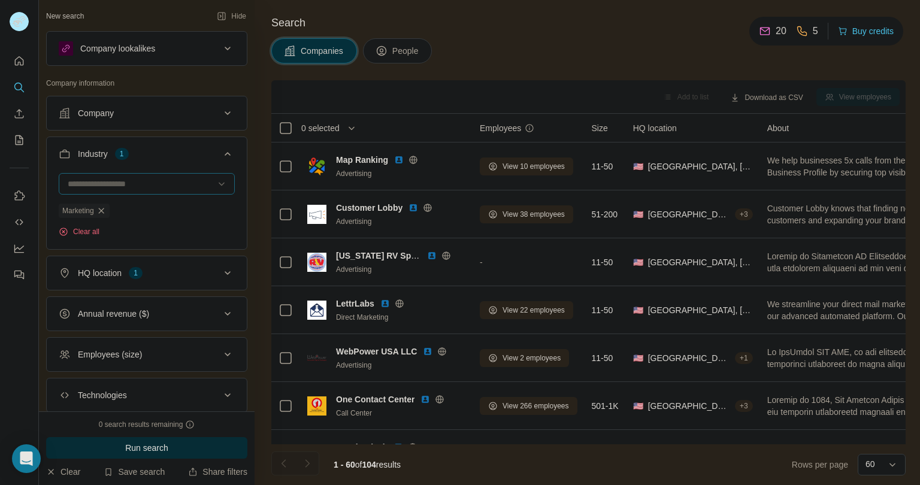
scroll to position [175, 0]
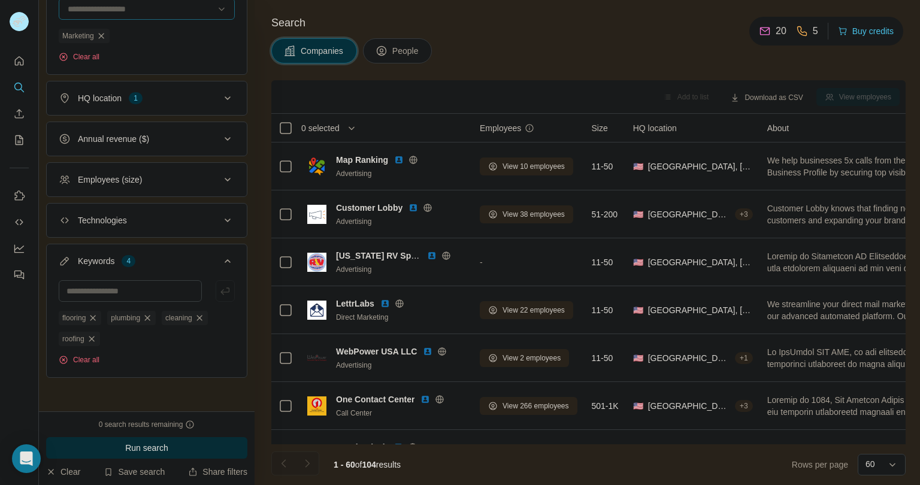
click at [314, 119] on th "0 selected" at bounding box center [367, 128] width 192 height 29
click at [324, 136] on th "0 selected" at bounding box center [367, 128] width 192 height 29
click at [782, 101] on button "Download as CSV" at bounding box center [766, 98] width 89 height 18
click at [327, 127] on span "0 selected" at bounding box center [320, 128] width 38 height 12
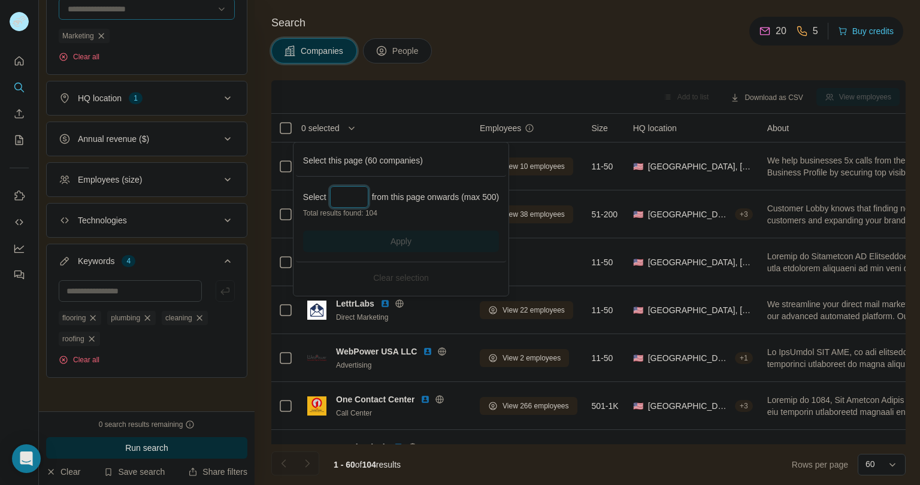
click at [352, 204] on input "Select a number (up to 500)" at bounding box center [349, 197] width 38 height 22
click at [411, 231] on button "Apply" at bounding box center [401, 242] width 196 height 22
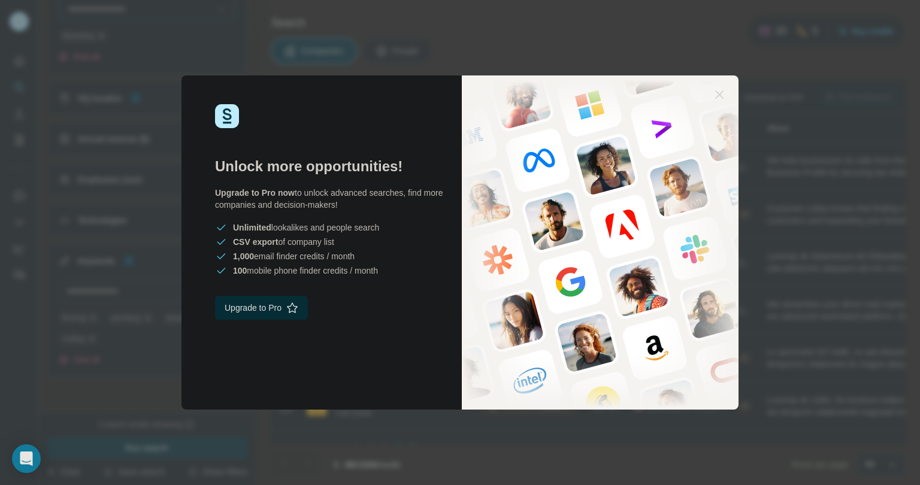
click at [714, 93] on icon "button" at bounding box center [719, 94] width 14 height 14
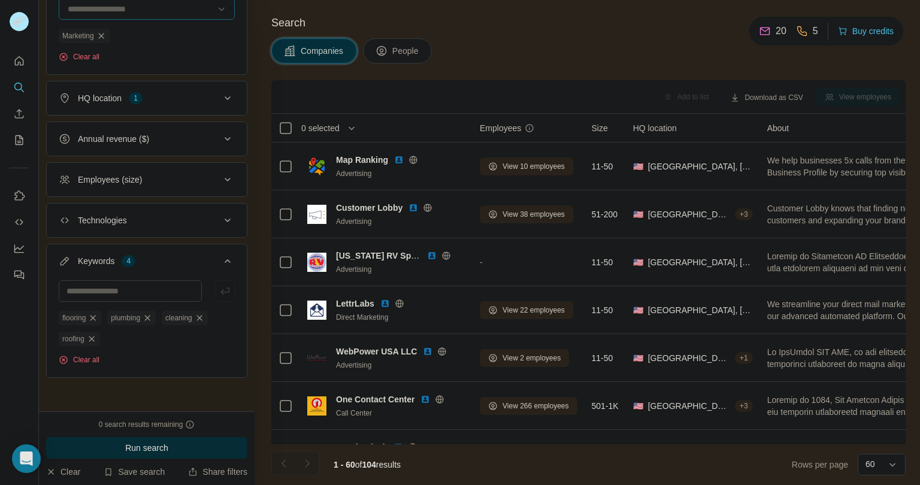
click at [334, 128] on span "0 selected" at bounding box center [320, 128] width 38 height 12
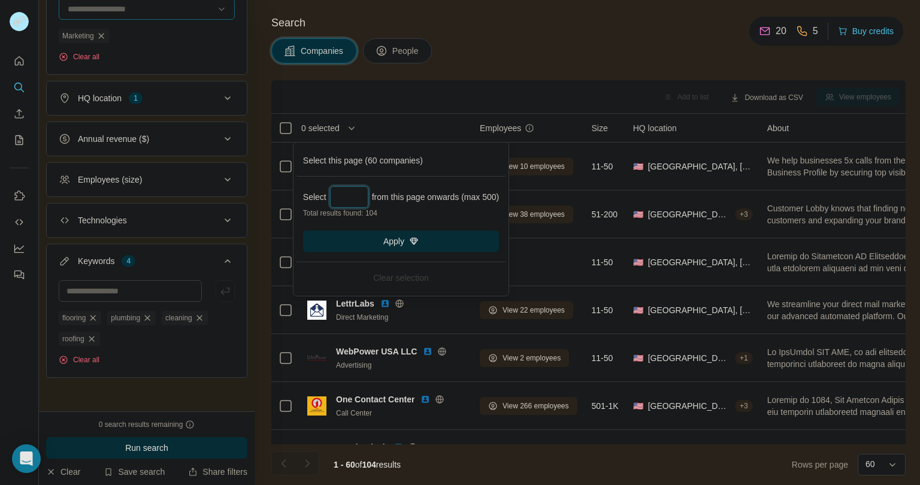
click at [361, 194] on input "***" at bounding box center [349, 197] width 38 height 22
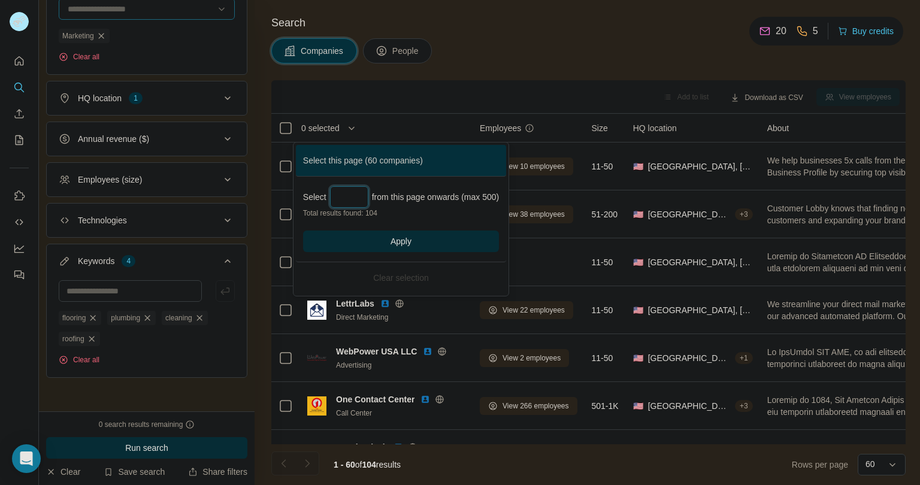
type input "*"
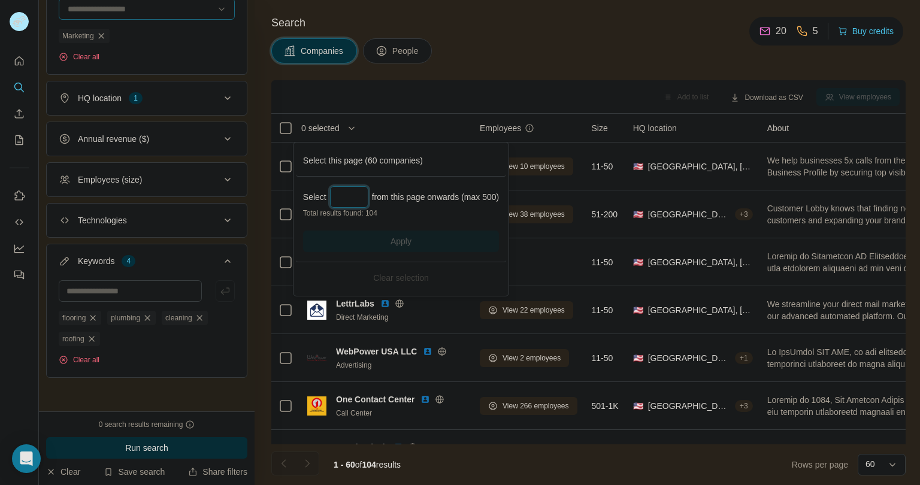
type input "*"
click at [609, 40] on div "Companies People" at bounding box center [588, 50] width 634 height 25
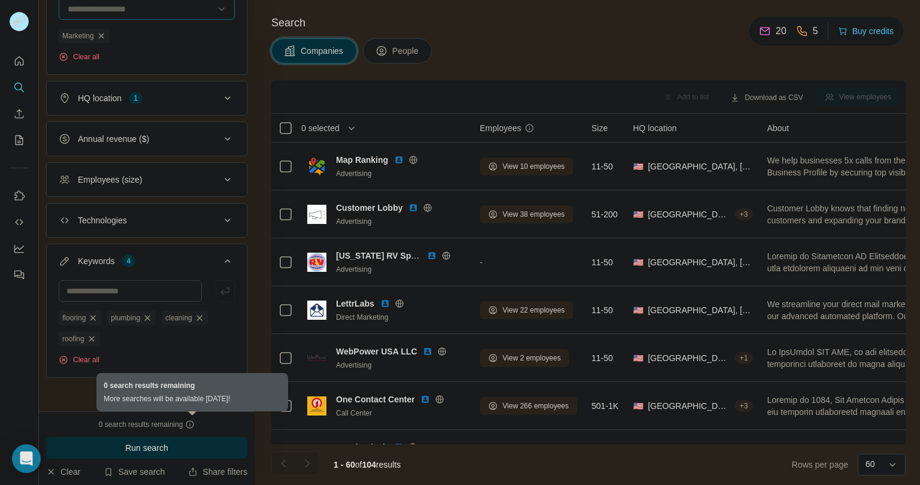
click at [193, 427] on icon at bounding box center [190, 425] width 10 height 10
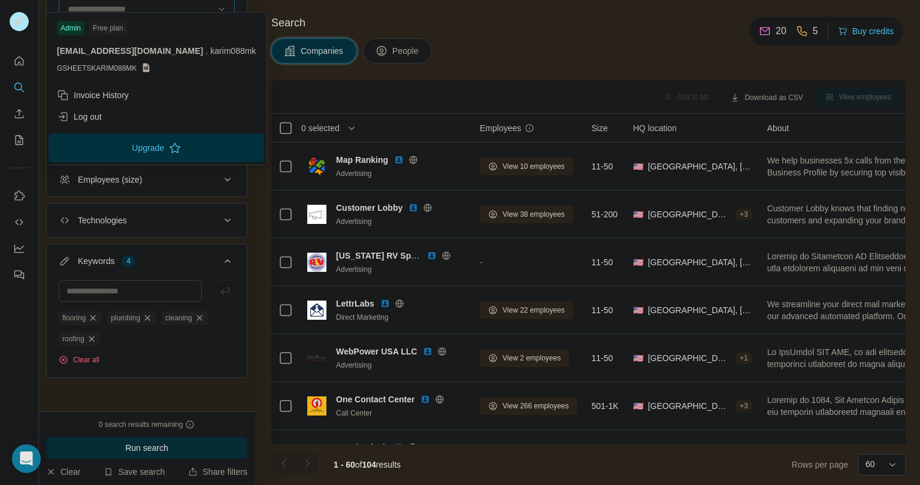
click at [792, 47] on div "Companies People" at bounding box center [588, 50] width 634 height 25
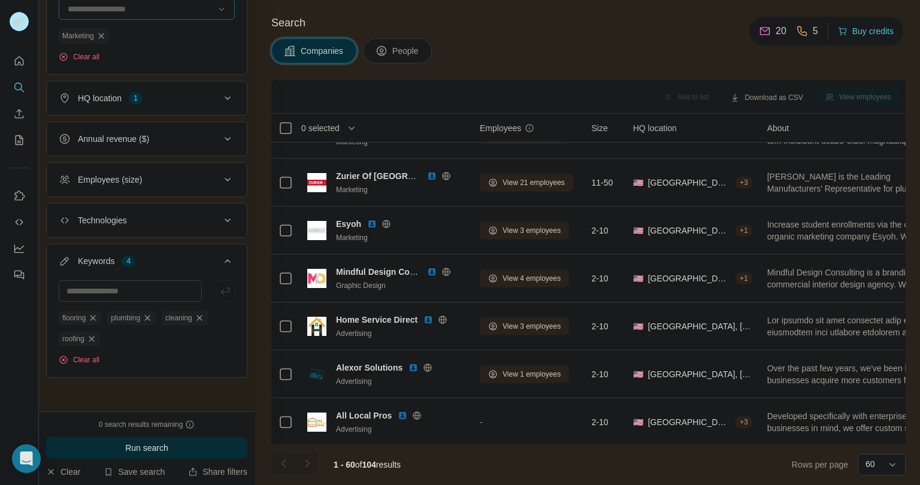
scroll to position [2579, 0]
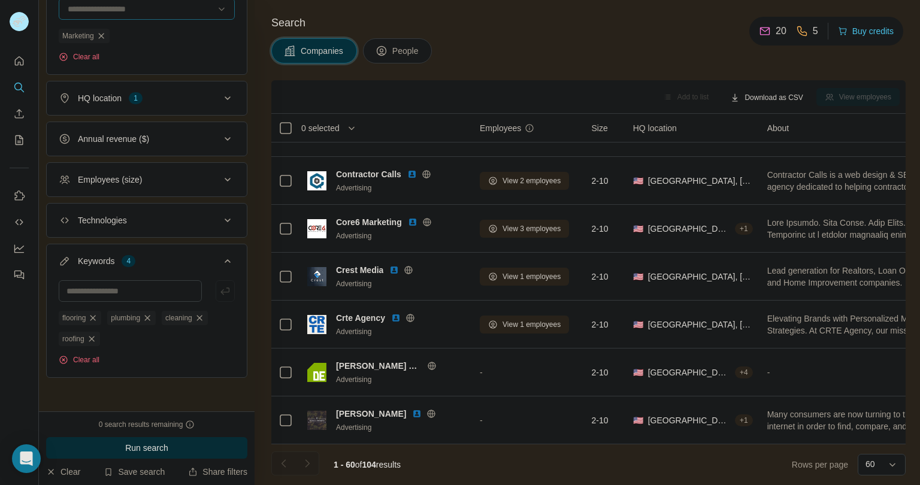
click at [774, 95] on button "Download as CSV" at bounding box center [766, 98] width 89 height 18
click at [760, 123] on div "Only current page (60)" at bounding box center [774, 122] width 112 height 22
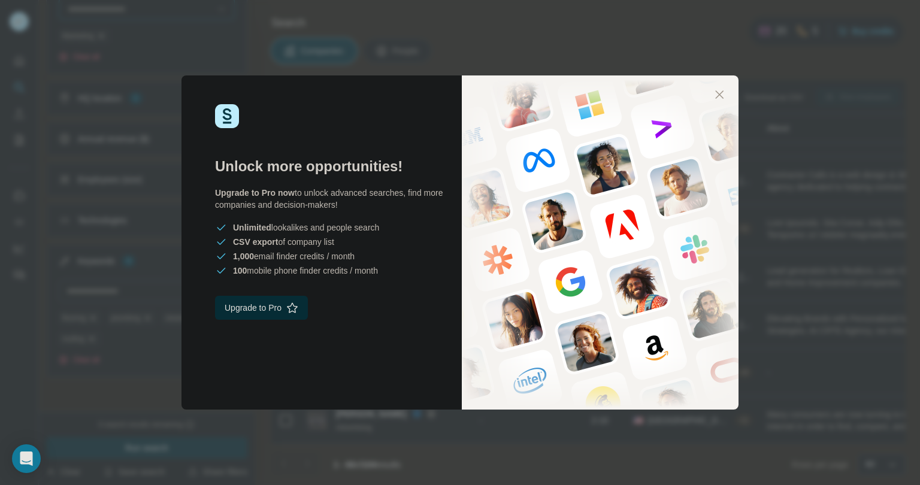
click at [824, 229] on div "Unlock more opportunities! Upgrade to Pro now to unlock advanced searches, find…" at bounding box center [460, 242] width 920 height 485
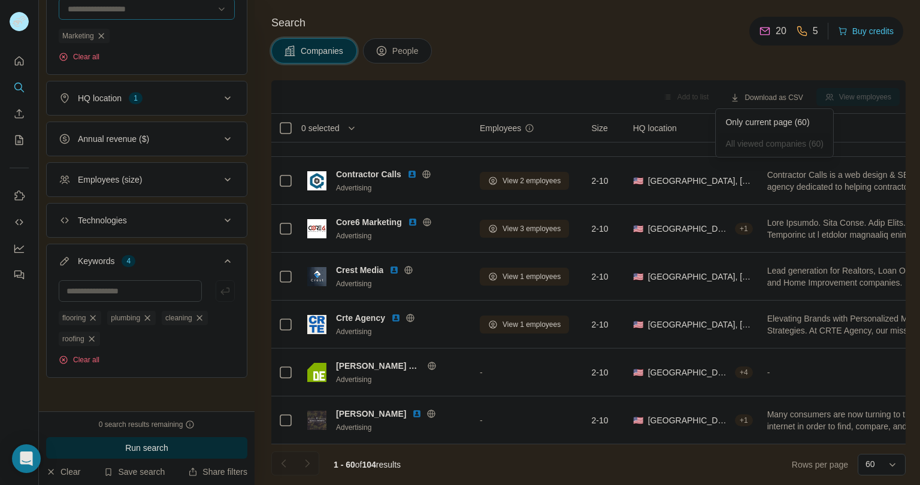
click at [285, 136] on th "0 selected" at bounding box center [367, 128] width 192 height 29
click at [731, 96] on button "Download as CSV (60)" at bounding box center [759, 97] width 104 height 18
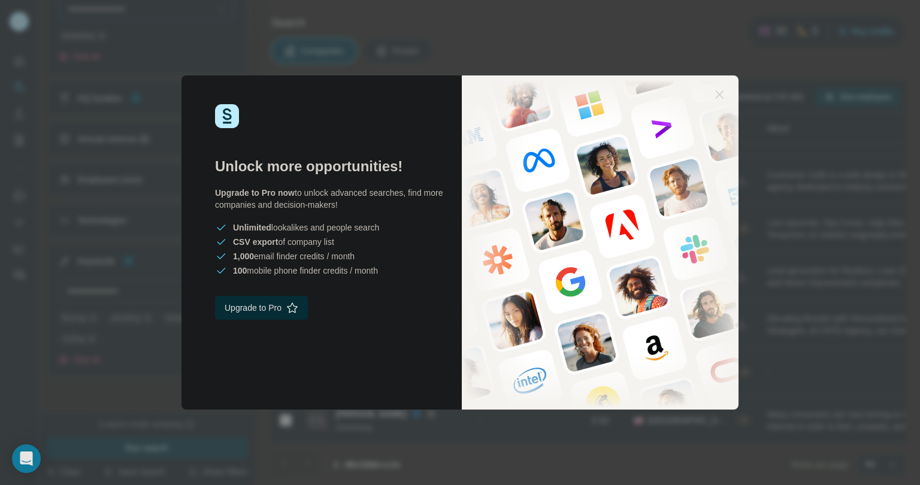
click at [725, 96] on icon "button" at bounding box center [719, 94] width 14 height 14
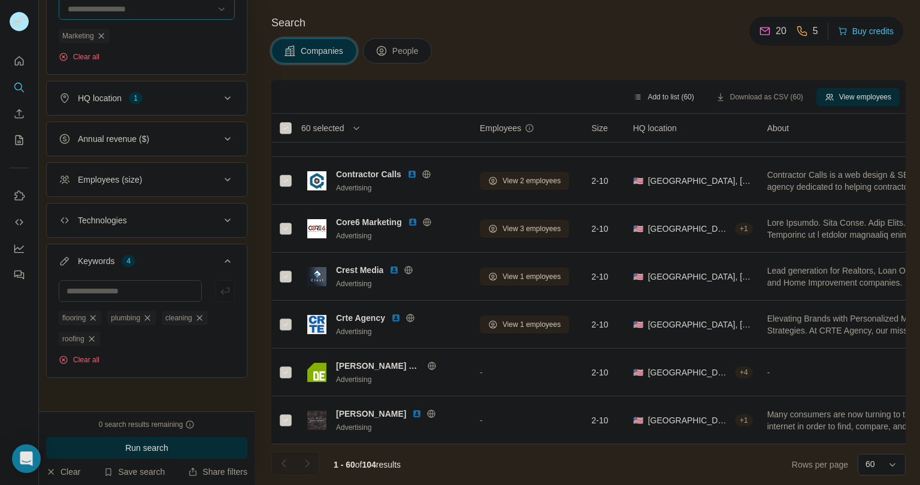
click at [652, 98] on button "Add to list (60)" at bounding box center [663, 97] width 77 height 18
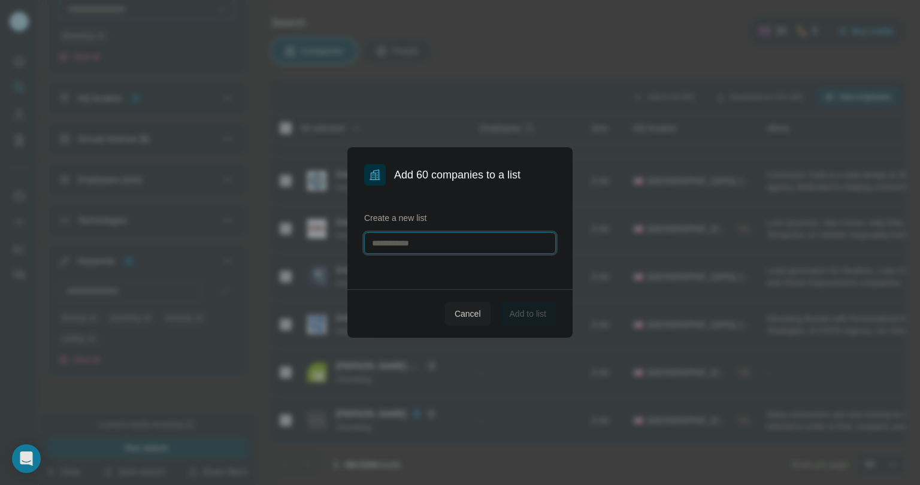
click at [449, 247] on input "text" at bounding box center [460, 243] width 192 height 22
type input "*********"
click at [534, 306] on button "Add to list" at bounding box center [528, 314] width 56 height 24
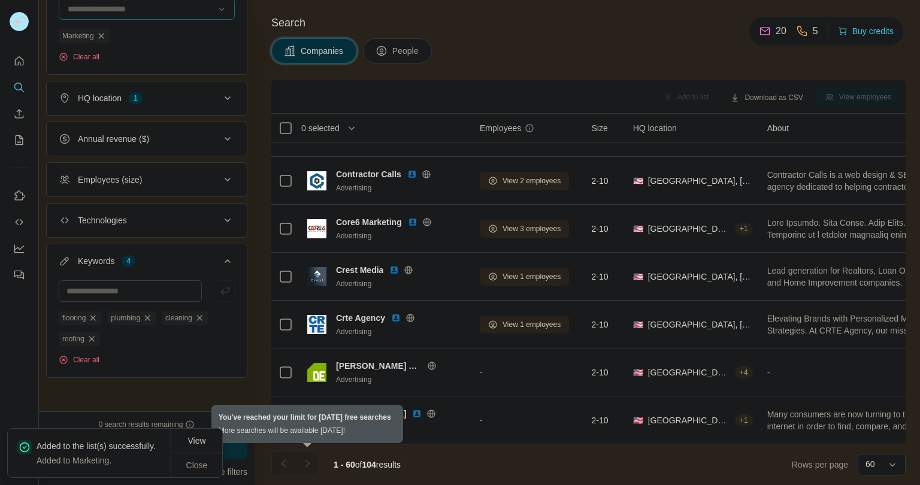
click at [304, 464] on div at bounding box center [307, 464] width 24 height 24
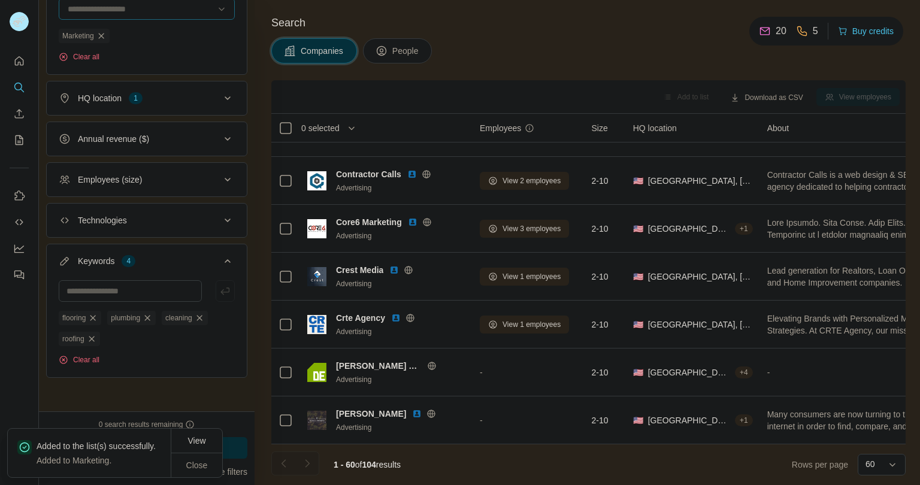
drag, startPoint x: 367, startPoint y: 464, endPoint x: 237, endPoint y: 459, distance: 130.1
click at [367, 464] on span "104" at bounding box center [369, 465] width 14 height 10
click at [198, 461] on span "Close" at bounding box center [197, 465] width 22 height 12
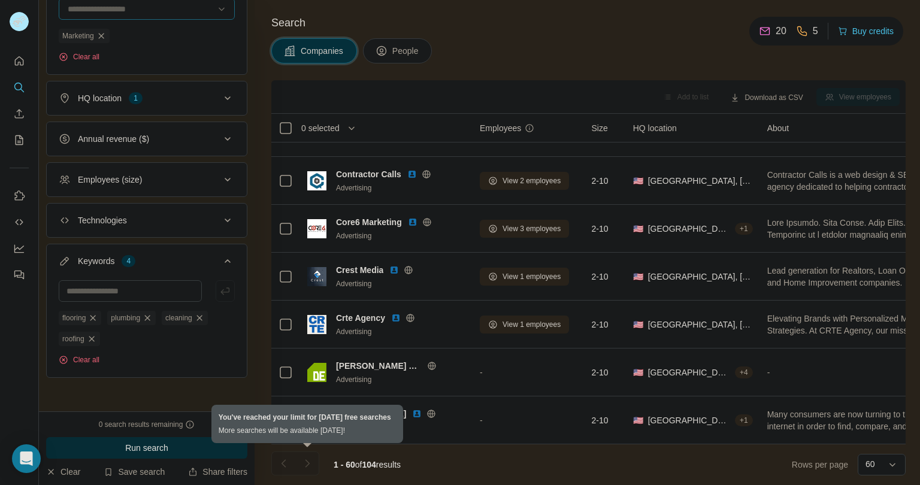
click at [305, 462] on div at bounding box center [307, 464] width 24 height 24
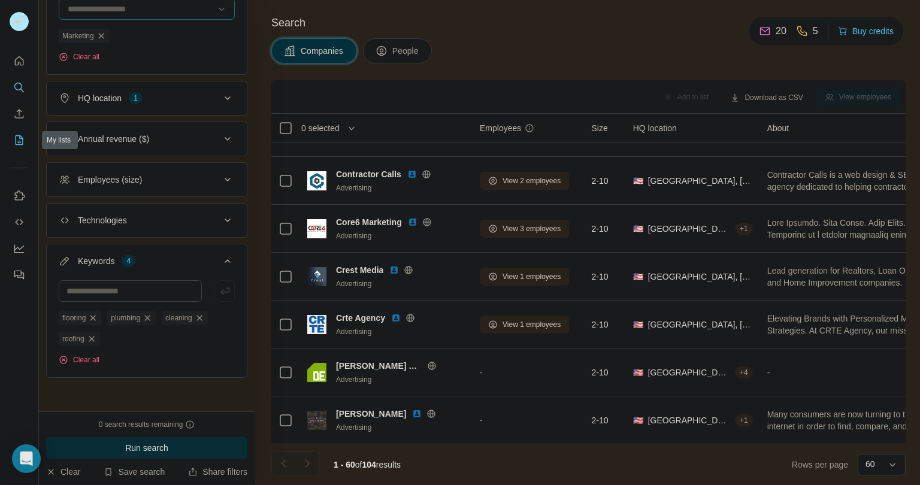
click at [9, 143] on div at bounding box center [19, 164] width 38 height 243
click at [18, 141] on icon "My lists" at bounding box center [19, 140] width 12 height 12
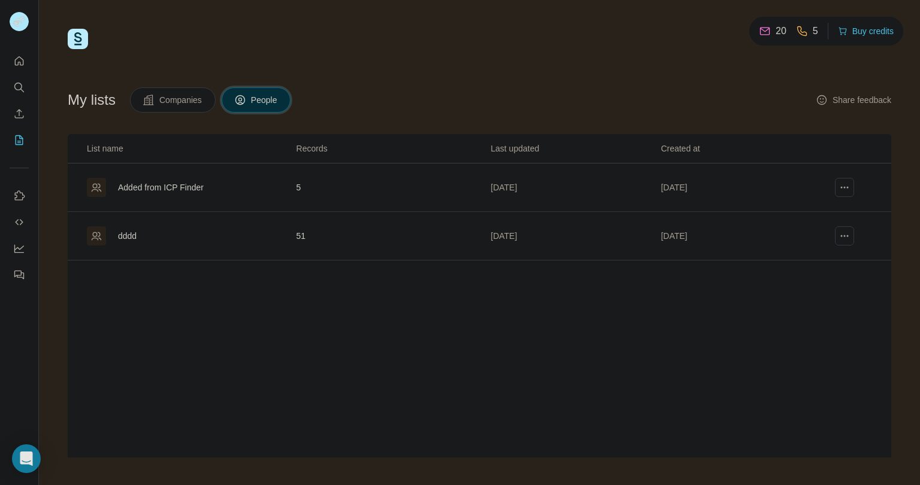
click at [131, 239] on div "dddd" at bounding box center [127, 236] width 19 height 12
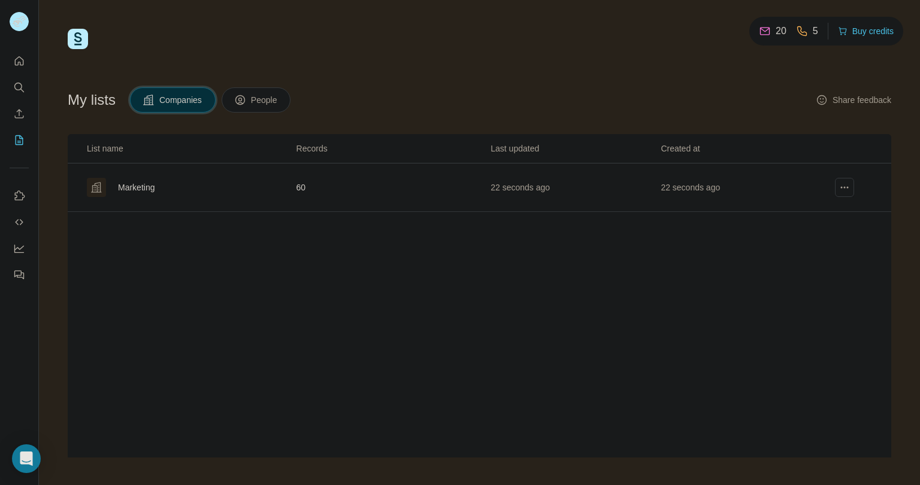
click at [148, 189] on div "Marketing" at bounding box center [136, 188] width 37 height 12
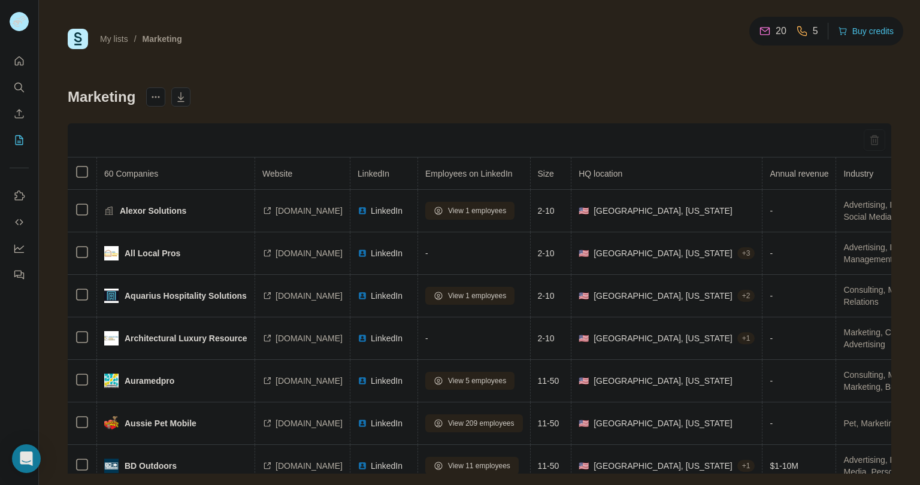
click at [182, 101] on icon "button" at bounding box center [181, 97] width 12 height 12
